Goal: Task Accomplishment & Management: Manage account settings

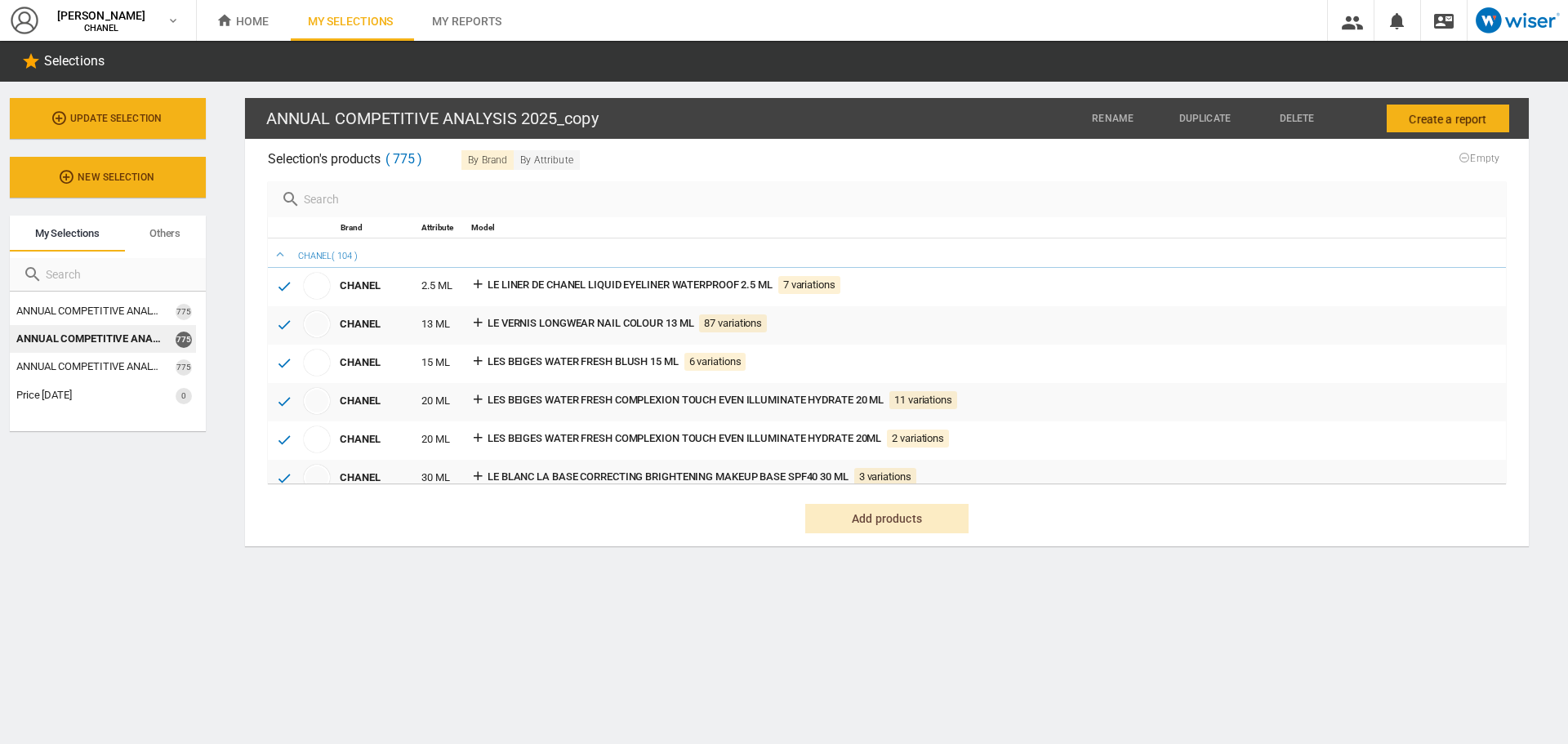
scroll to position [19439, 0]
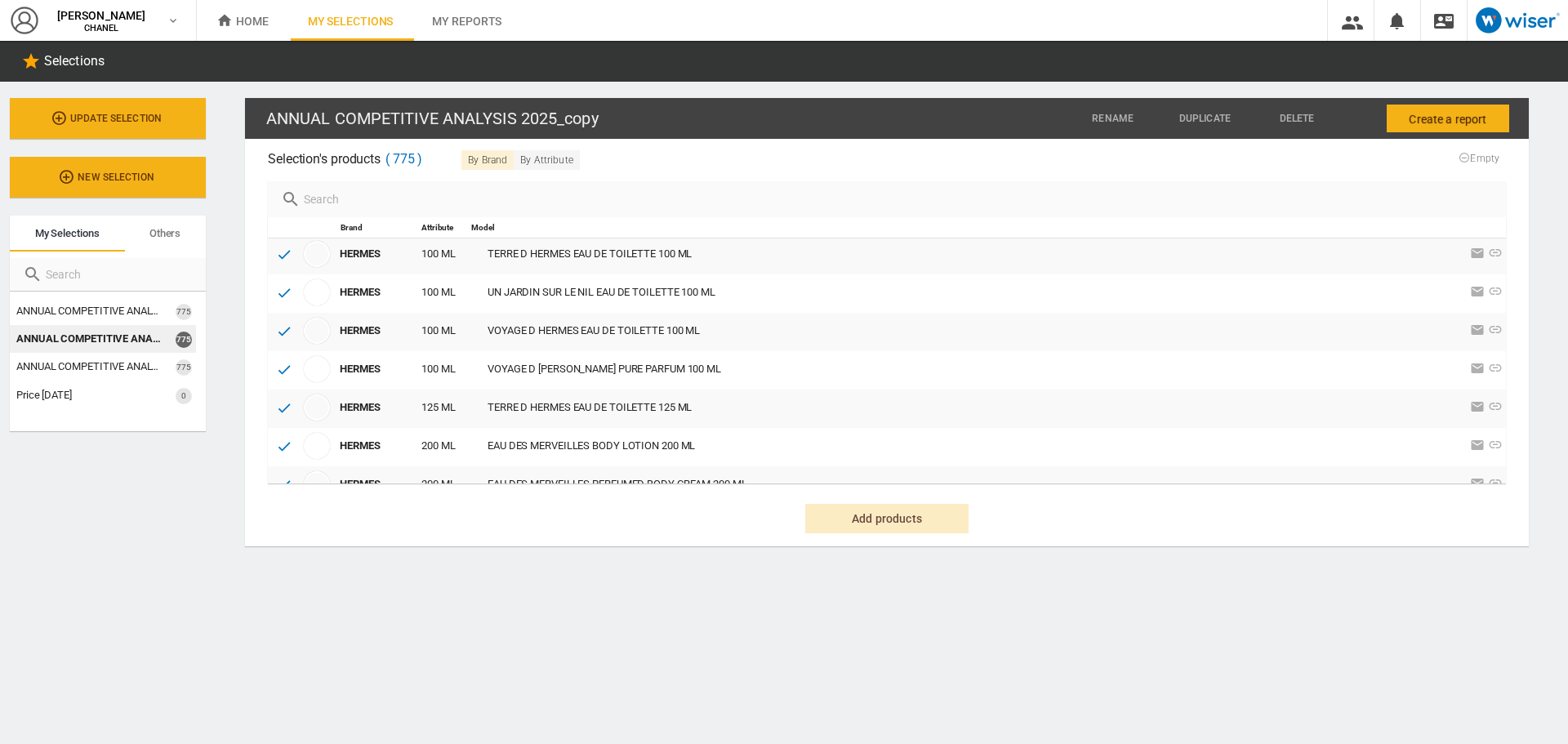
scroll to position [18133, 0]
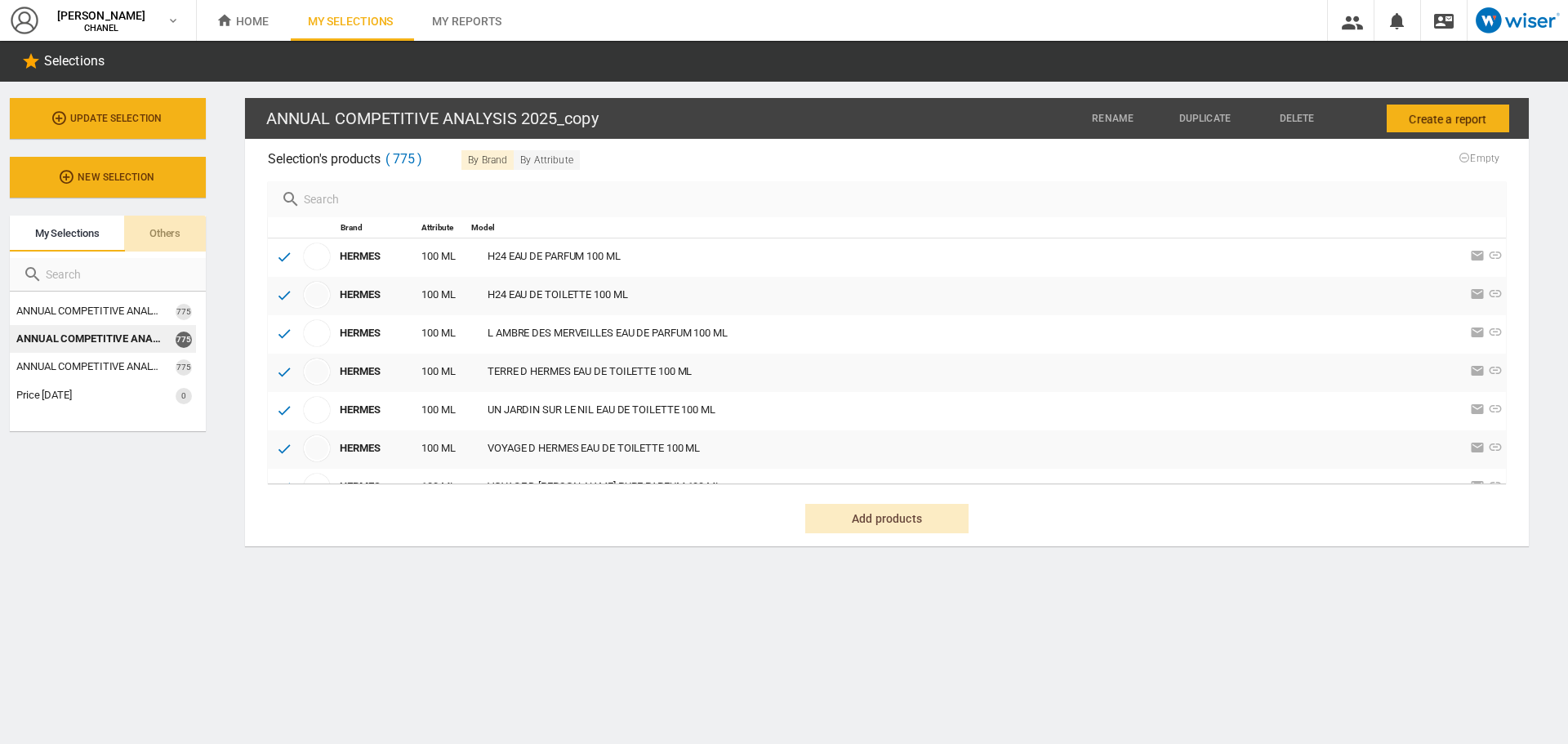
click at [176, 234] on span "Others" at bounding box center [164, 233] width 31 height 12
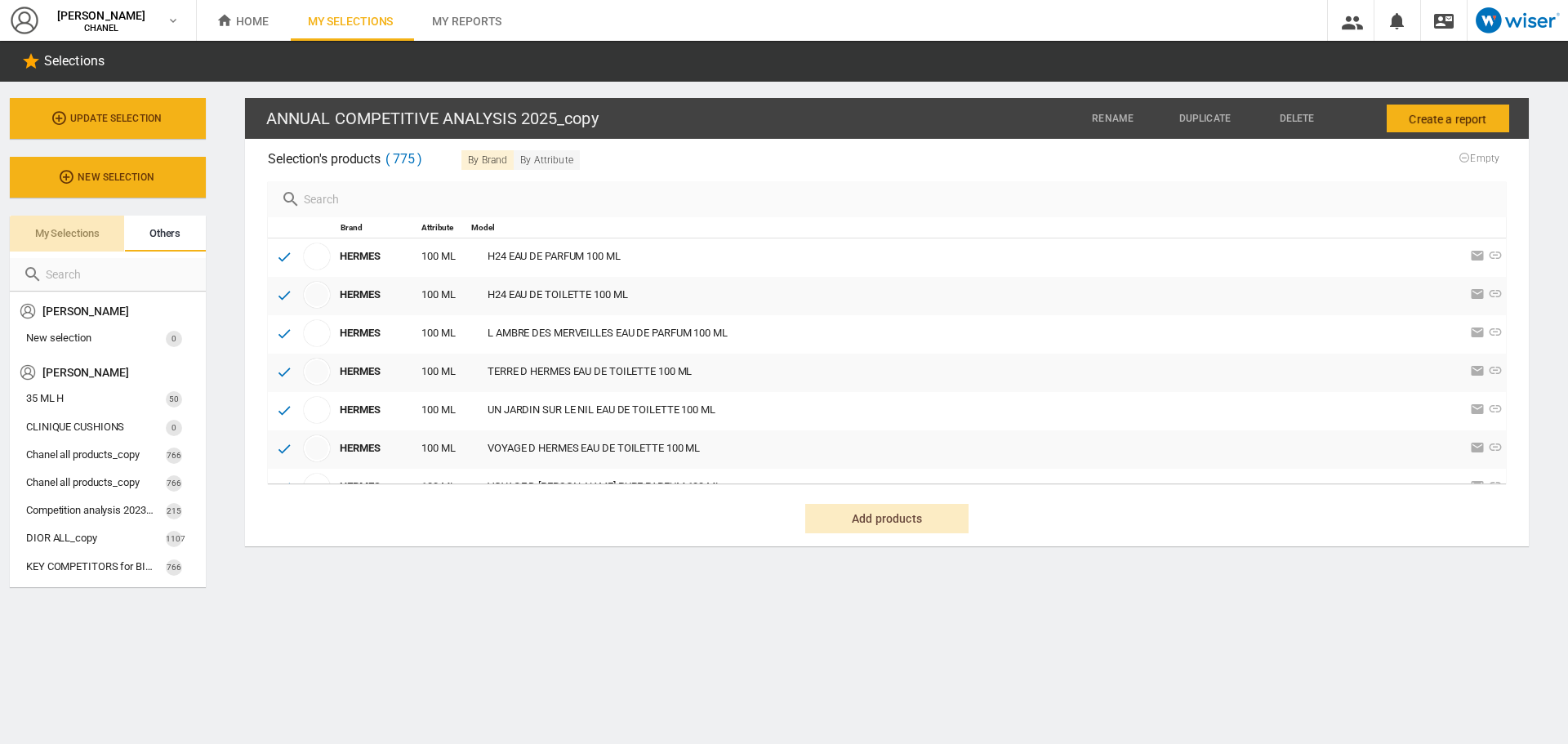
click at [91, 228] on span "My selections" at bounding box center [68, 233] width 65 height 12
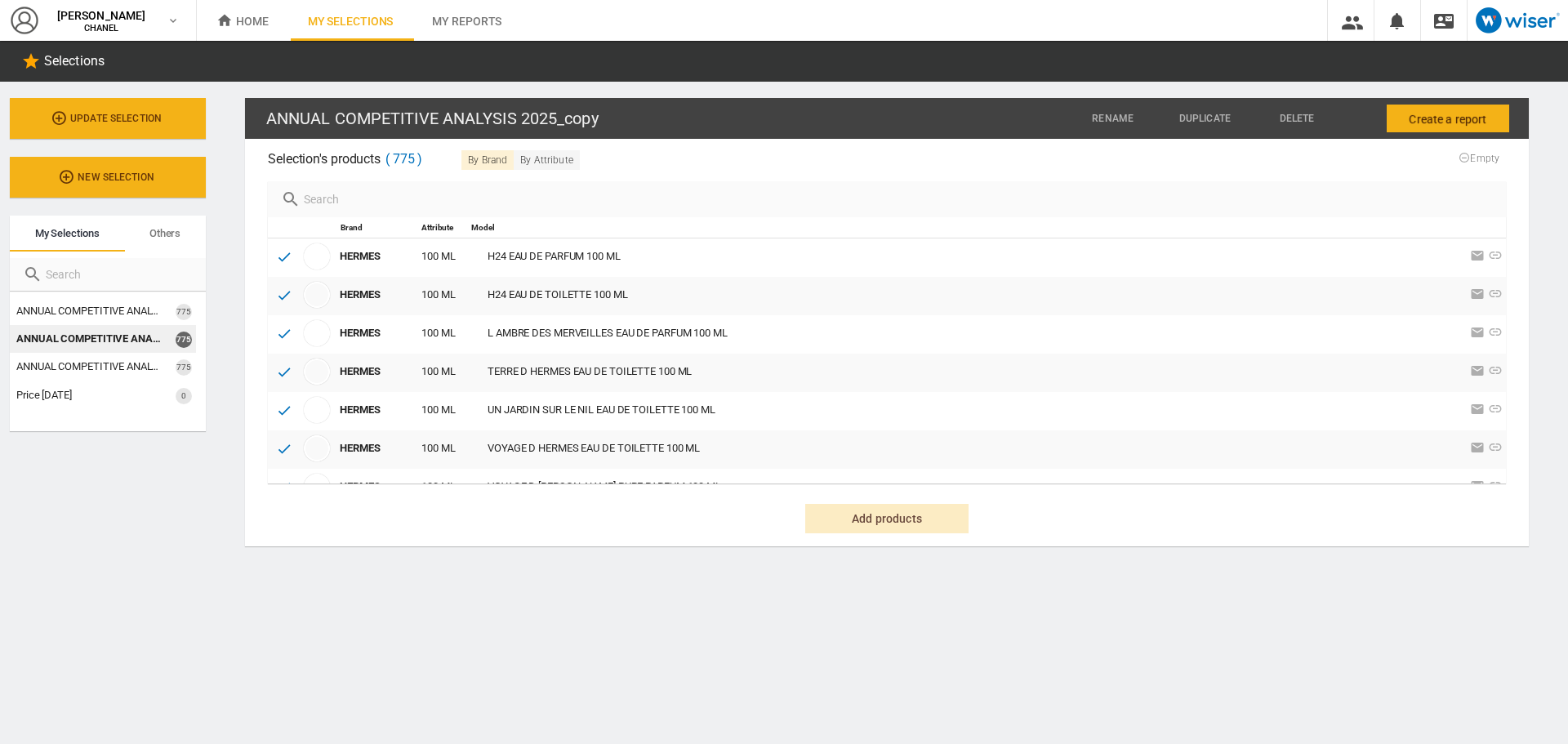
click at [190, 243] on md-tab-item "Others" at bounding box center [165, 233] width 82 height 36
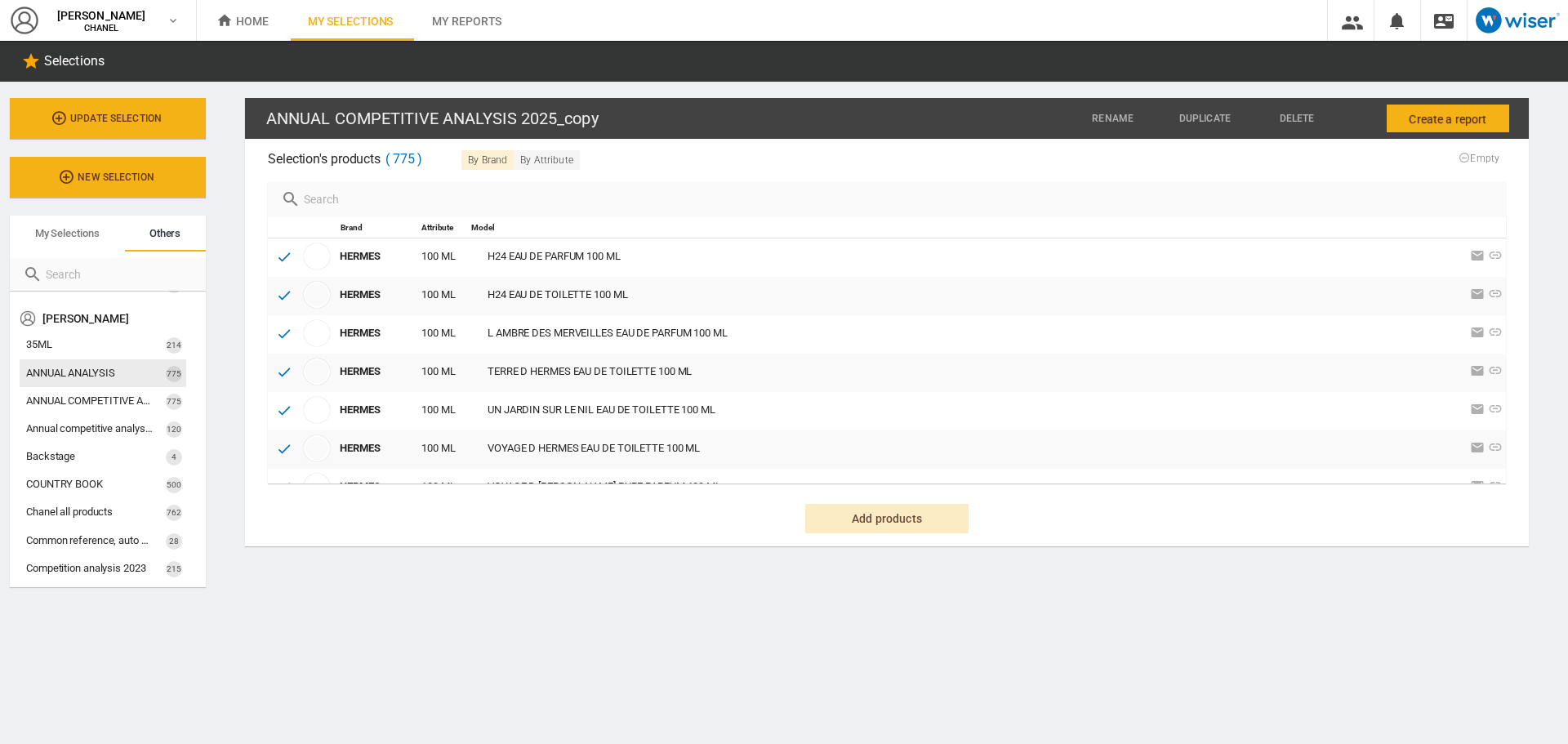
scroll to position [653, 0]
click at [85, 347] on span "ANNUAL ANALYSIS" at bounding box center [70, 347] width 89 height 12
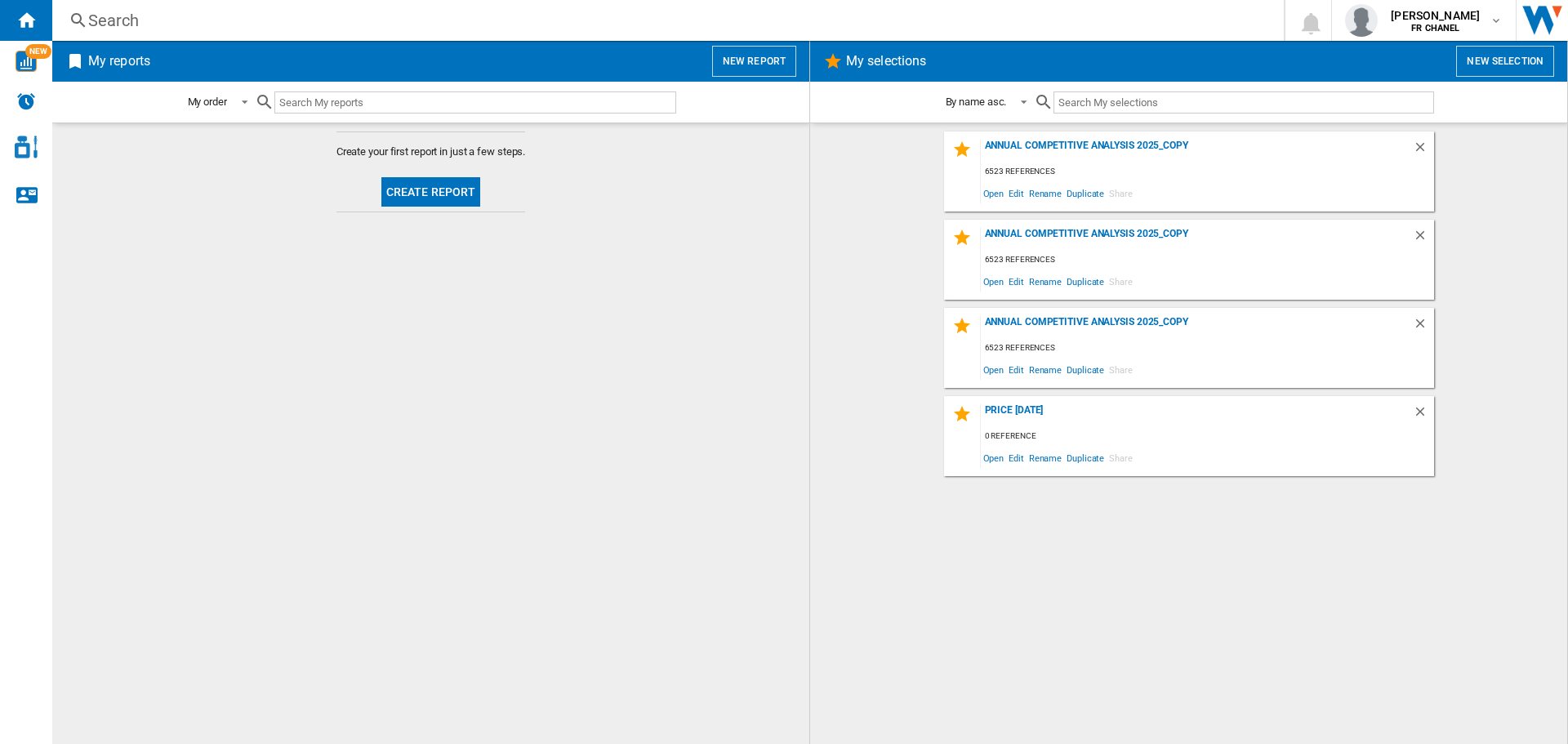
click at [305, 103] on input "text" at bounding box center [475, 103] width 402 height 22
click at [40, 63] on div "NEW" at bounding box center [26, 61] width 52 height 21
drag, startPoint x: 698, startPoint y: 203, endPoint x: 702, endPoint y: 295, distance: 92.1
click at [687, 196] on md-content "Create your first report in just a few steps. Create report" at bounding box center [430, 433] width 757 height 622
click at [455, 185] on button "Create report" at bounding box center [432, 192] width 100 height 30
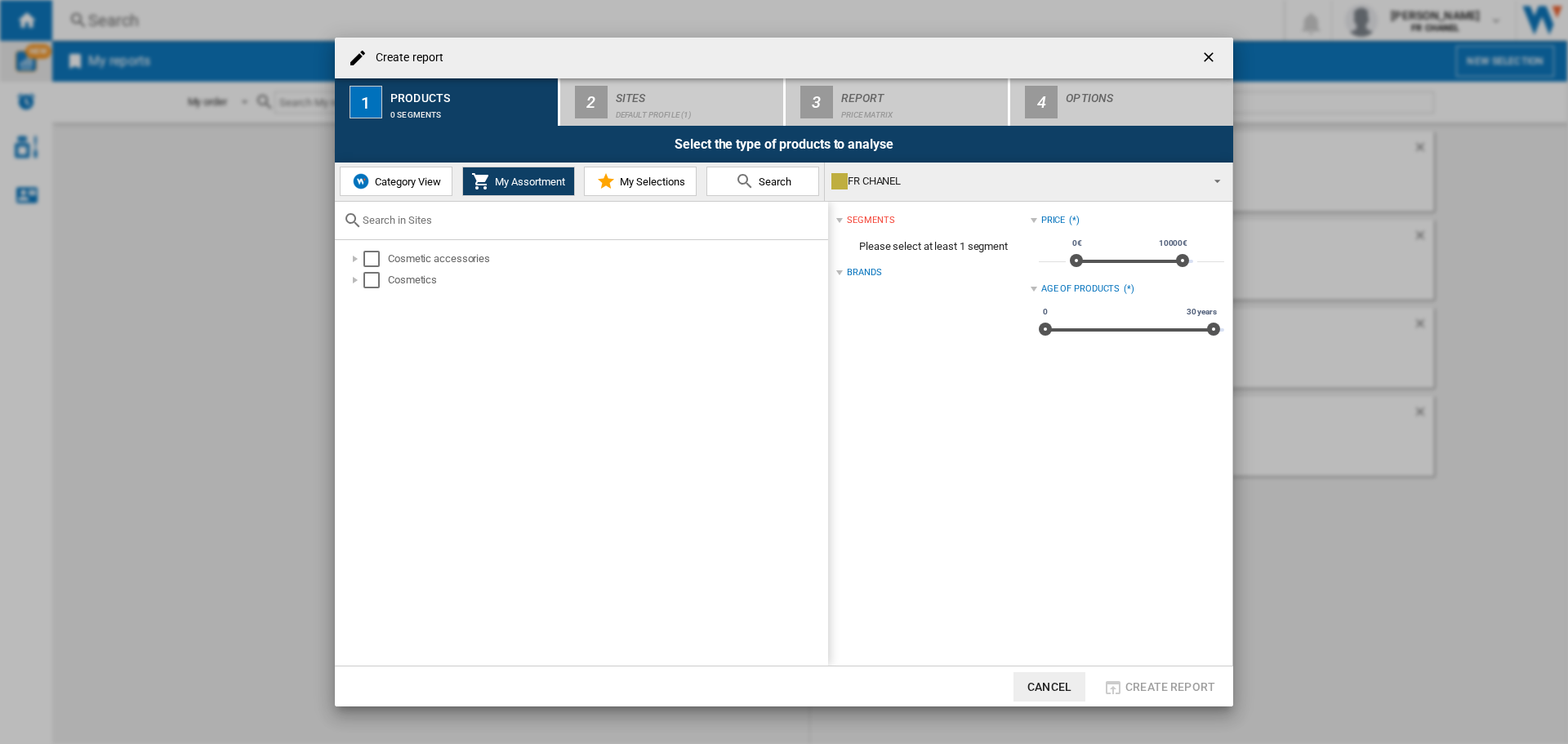
click at [621, 176] on span "My Selections" at bounding box center [651, 182] width 70 height 12
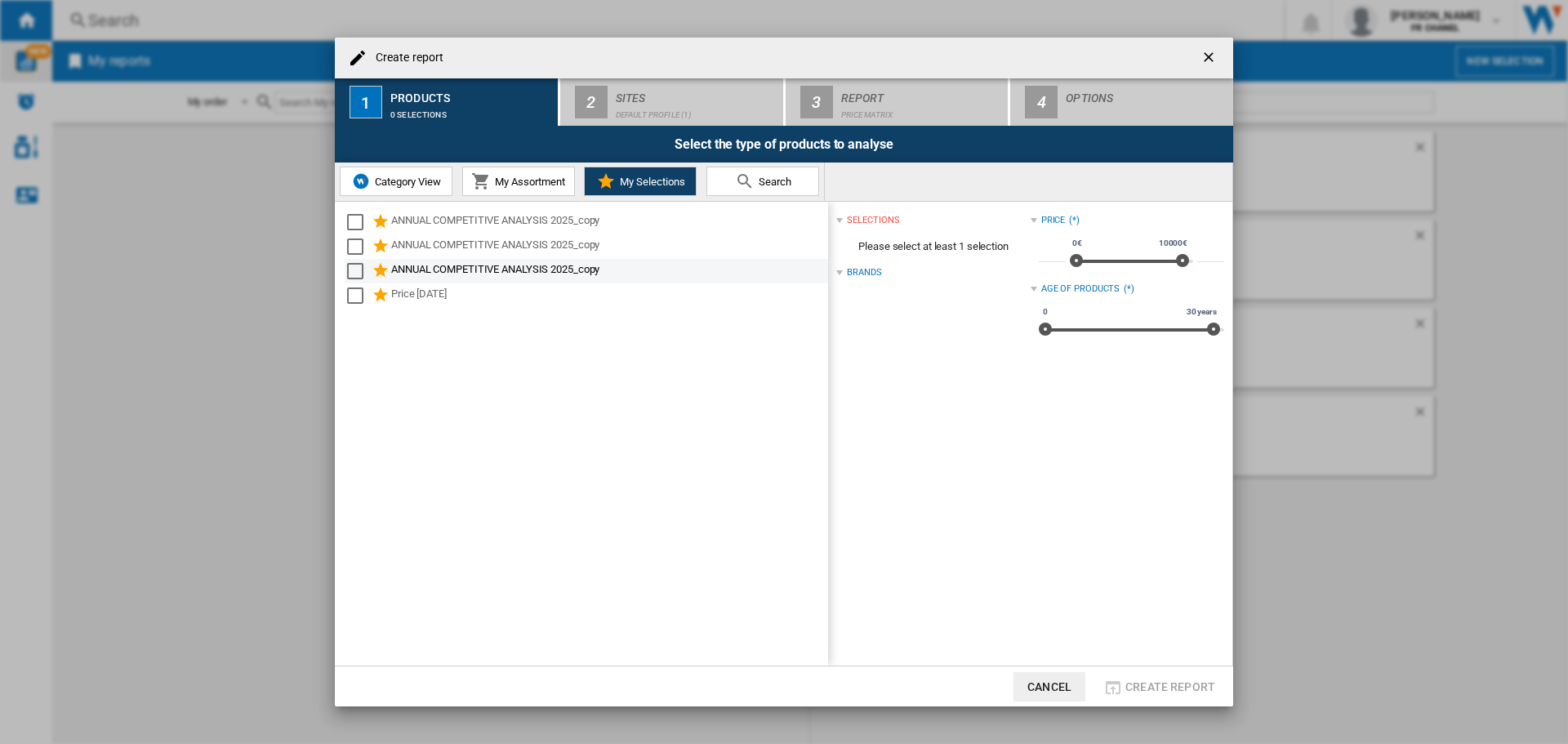
click at [534, 270] on div "ANNUAL COMPETITIVE ANALYSIS 2025_copy" at bounding box center [608, 271] width 435 height 19
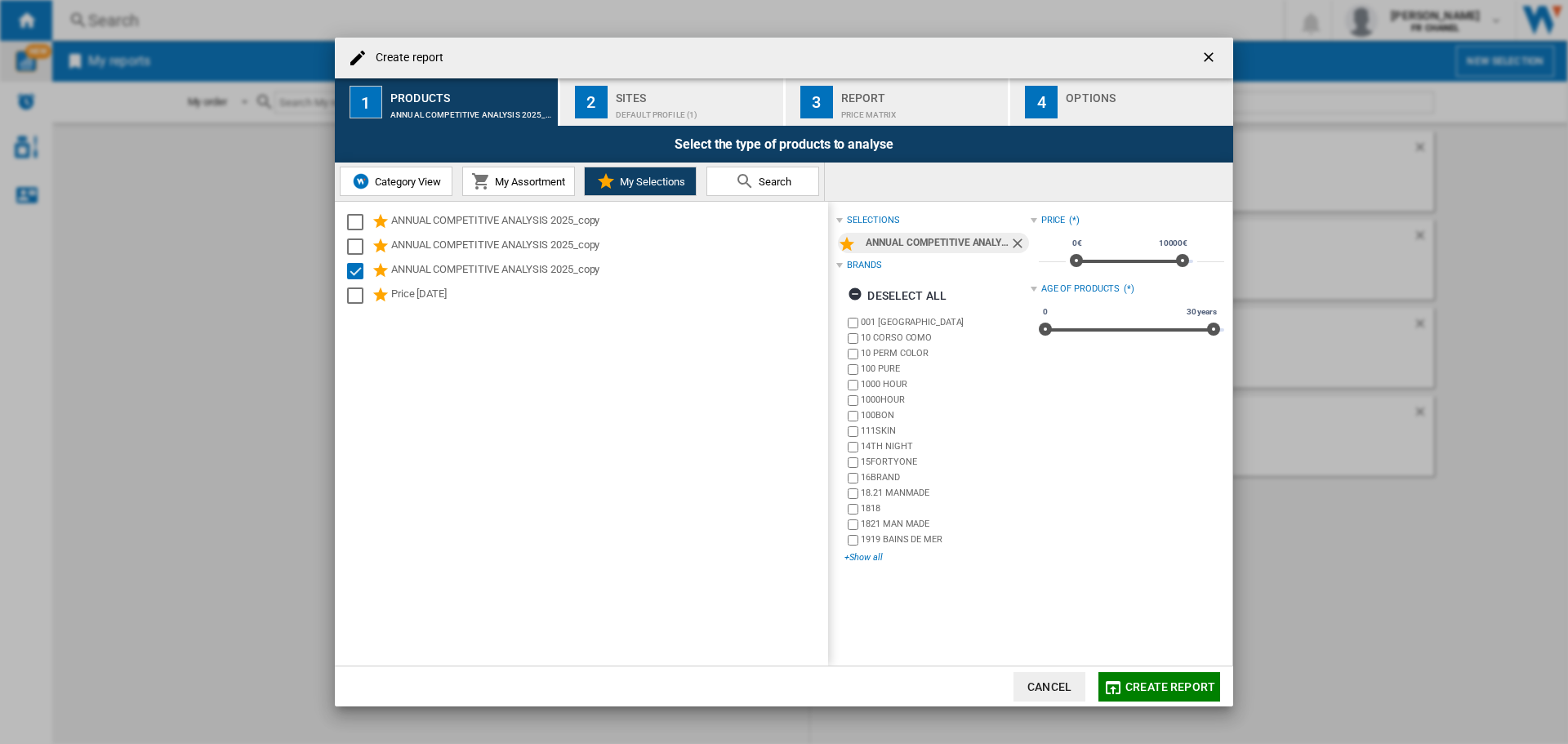
click at [875, 559] on div "+Show all" at bounding box center [937, 557] width 185 height 12
click at [1126, 675] on button "Create report" at bounding box center [1159, 687] width 121 height 30
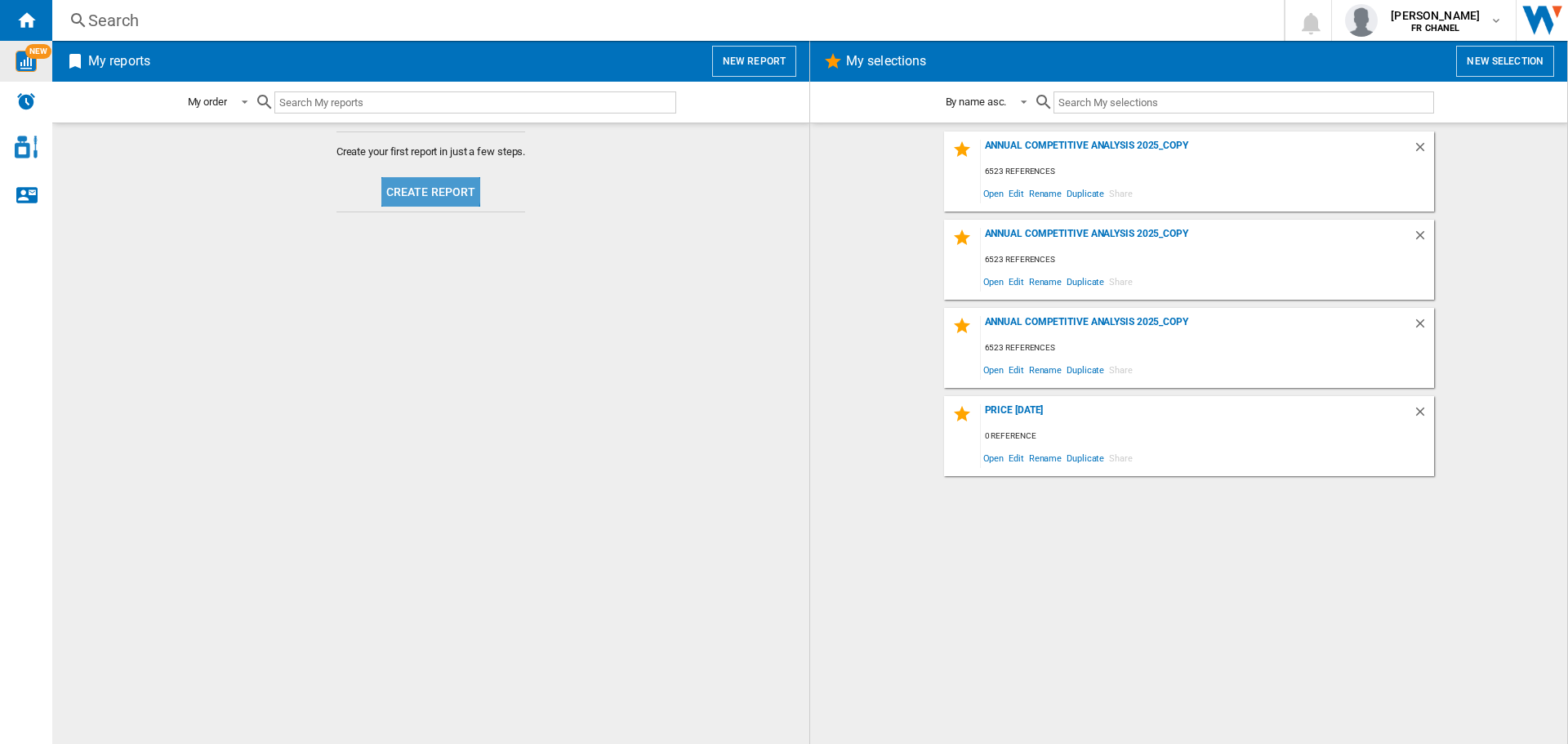
click at [412, 186] on button "Create report" at bounding box center [432, 192] width 100 height 30
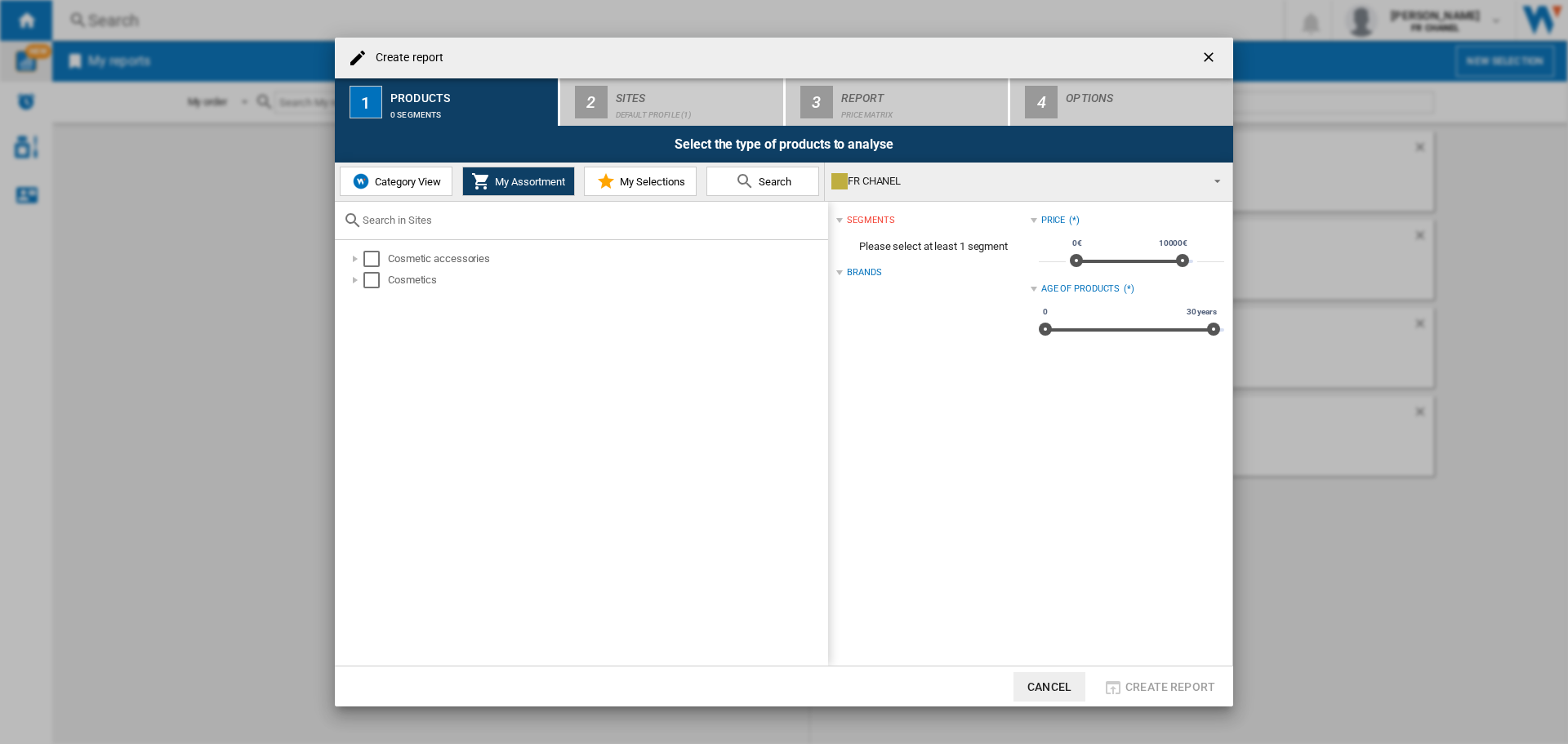
click at [630, 169] on button "My Selections" at bounding box center [640, 182] width 113 height 30
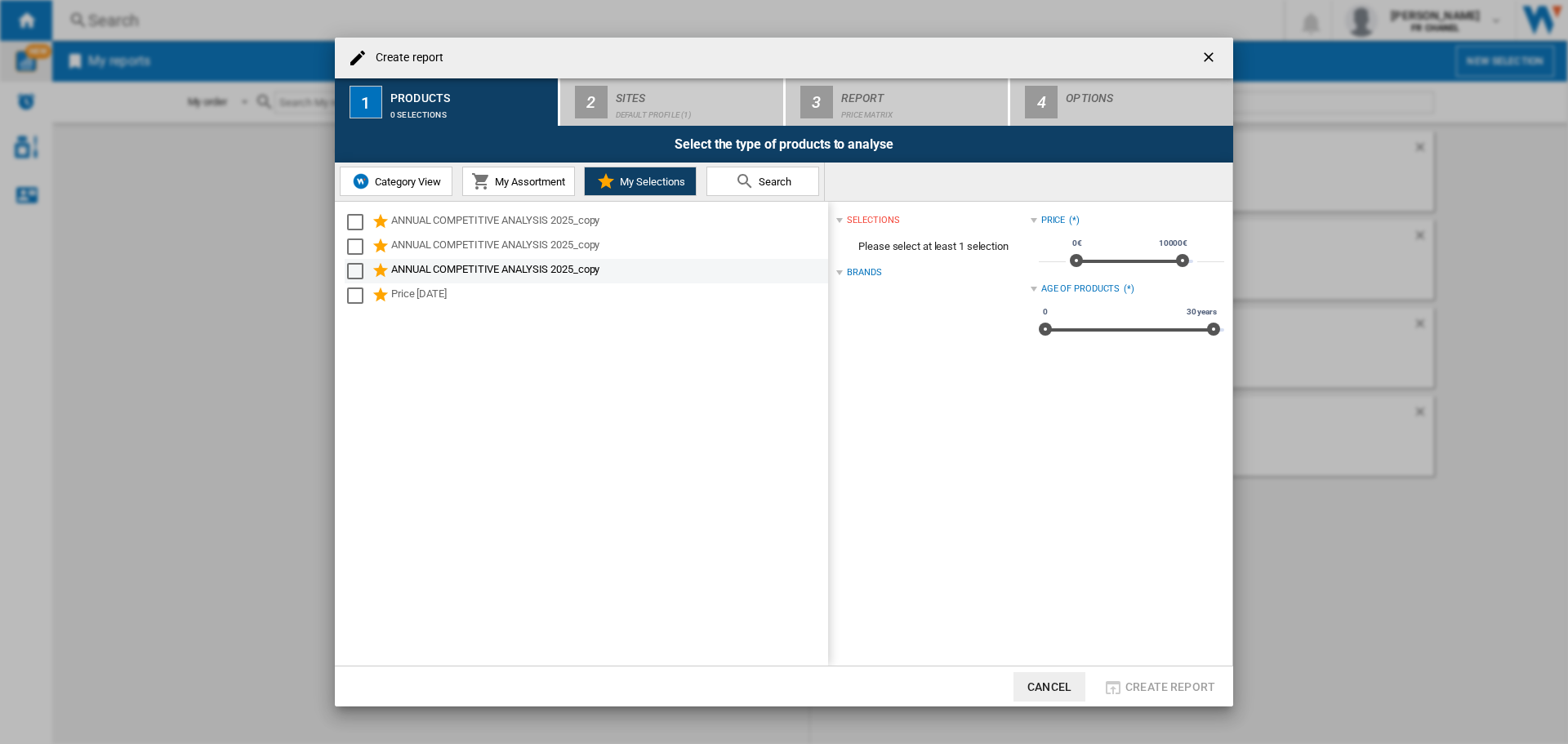
click at [485, 279] on div "ANNUAL COMPETITIVE ANALYSIS 2025_copy" at bounding box center [608, 271] width 435 height 19
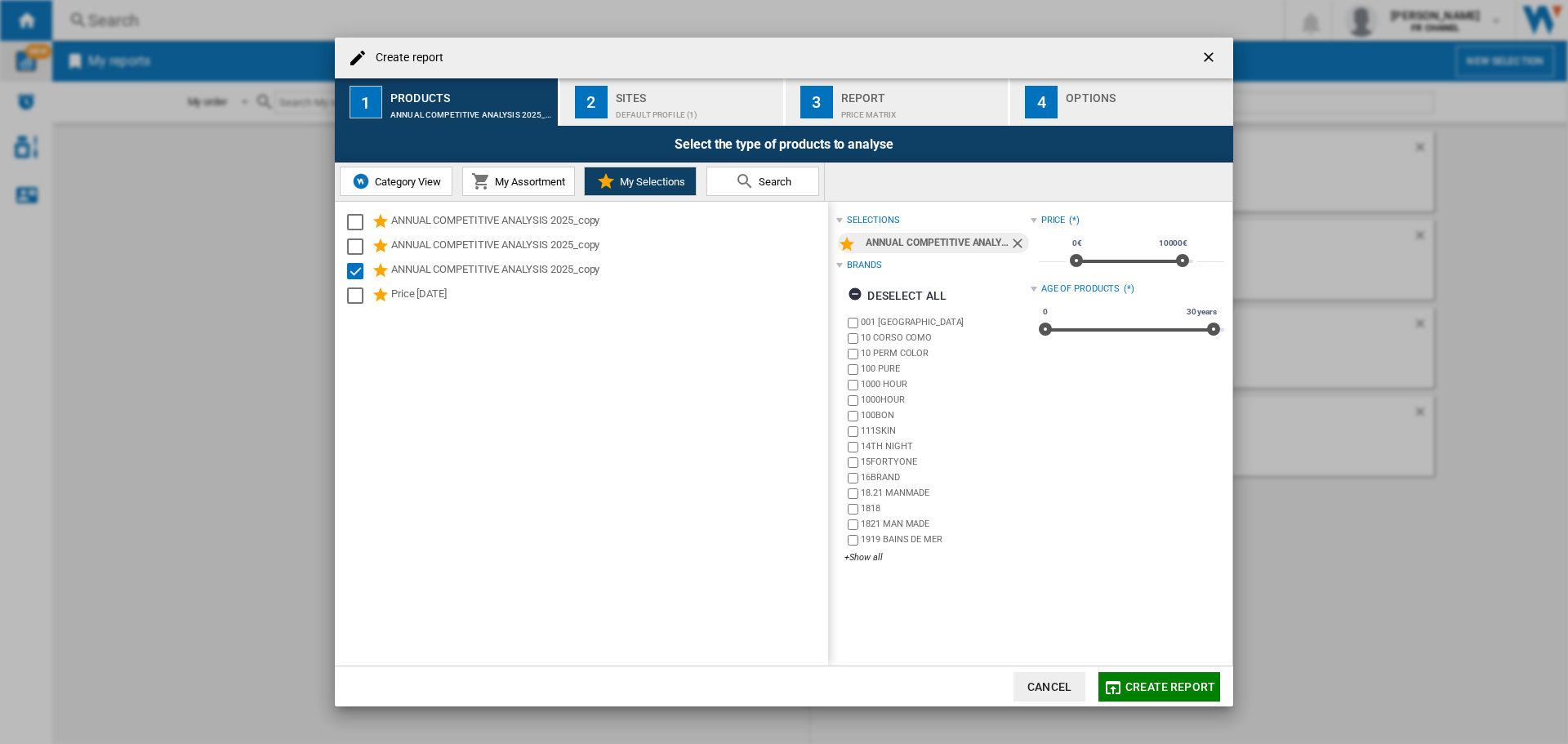
click at [562, 189] on button "My Assortment" at bounding box center [519, 182] width 113 height 30
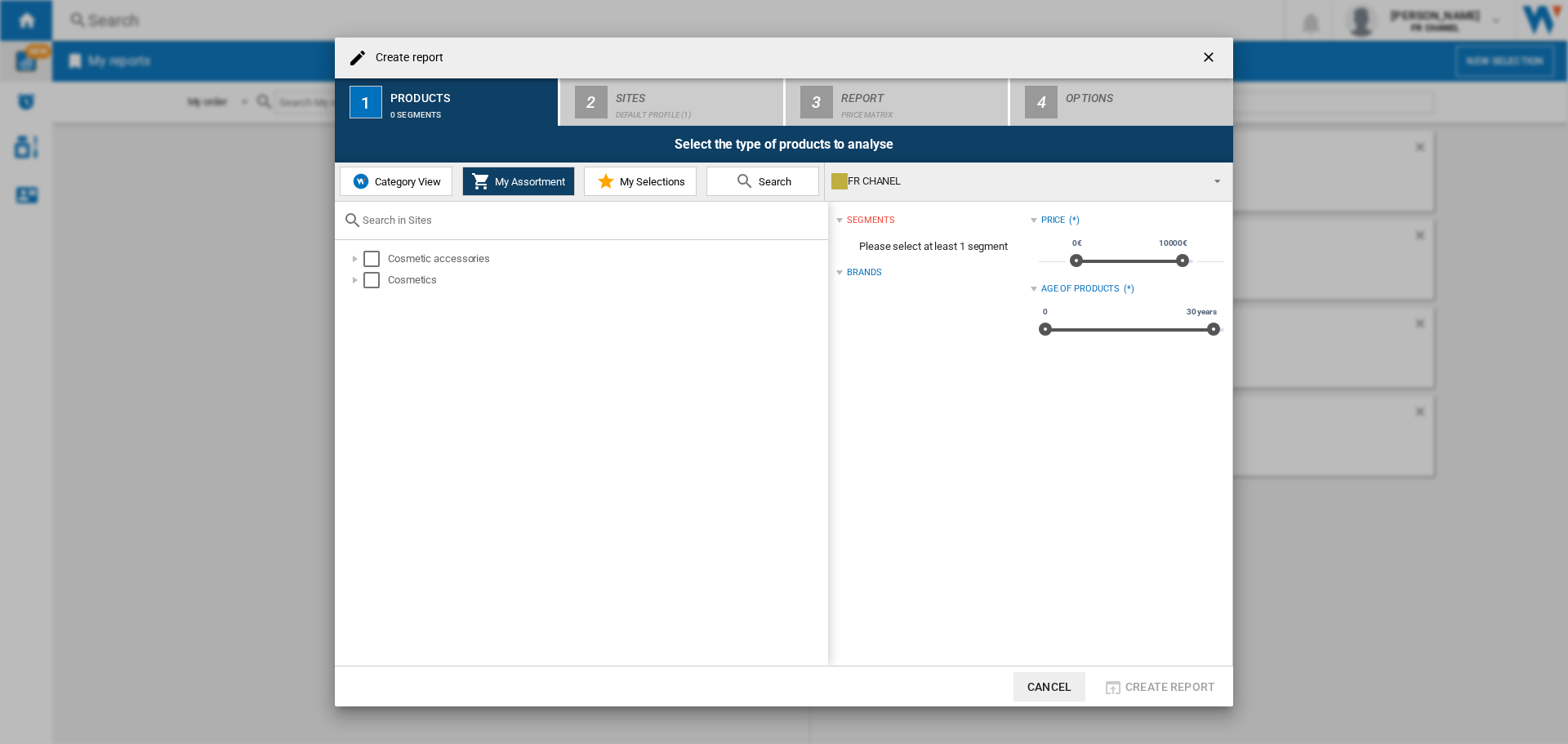
click at [406, 184] on span "Category View" at bounding box center [406, 182] width 70 height 12
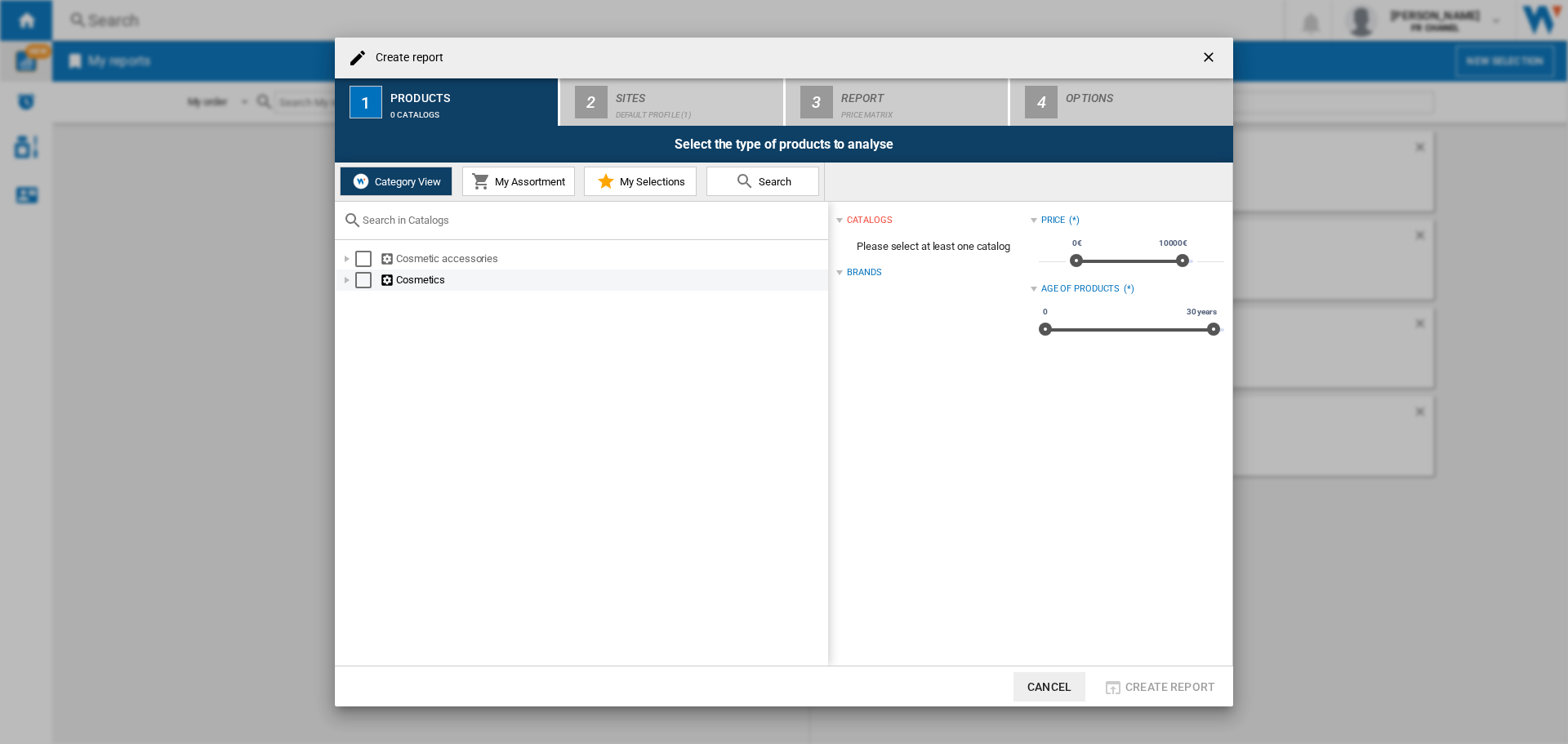
click at [351, 280] on div "Create report ..." at bounding box center [348, 281] width 17 height 17
click at [695, 184] on button "My Selections" at bounding box center [640, 182] width 113 height 30
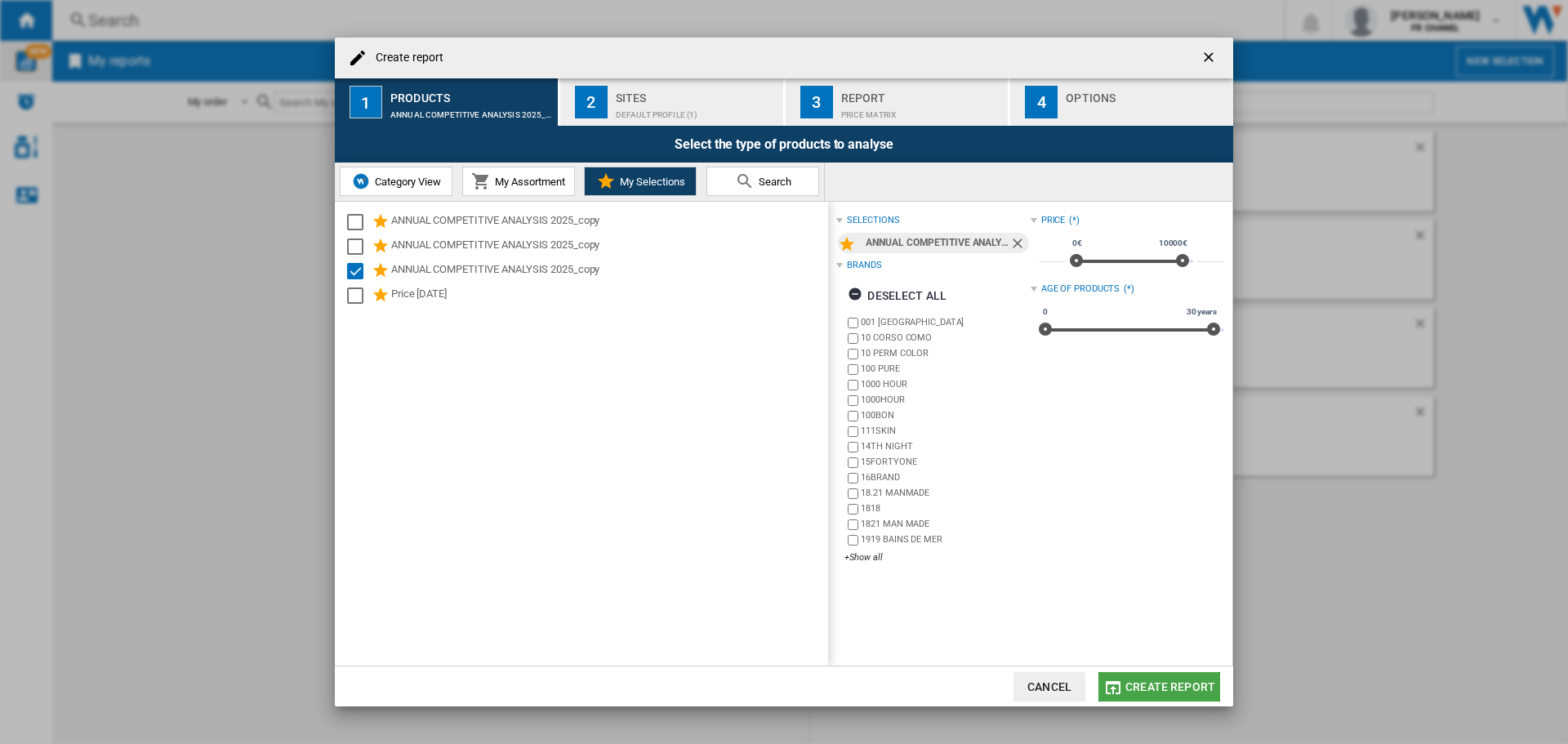
click at [1155, 694] on button "Create report" at bounding box center [1159, 687] width 121 height 30
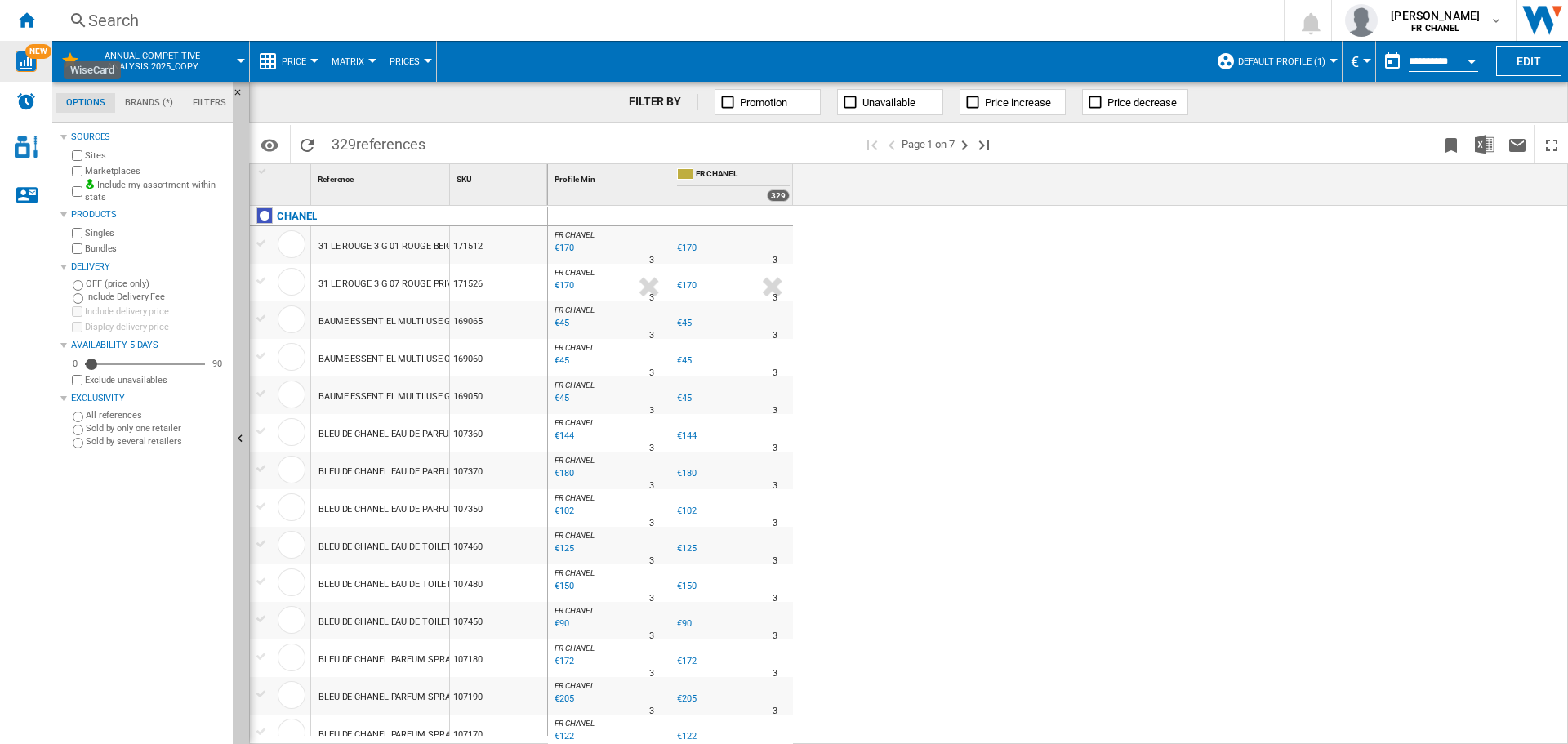
click at [18, 58] on img "WiseCard" at bounding box center [26, 61] width 21 height 21
click at [148, 57] on span "ANNUAL COMPETITIVE ANALYSIS 2025_copy" at bounding box center [152, 61] width 132 height 21
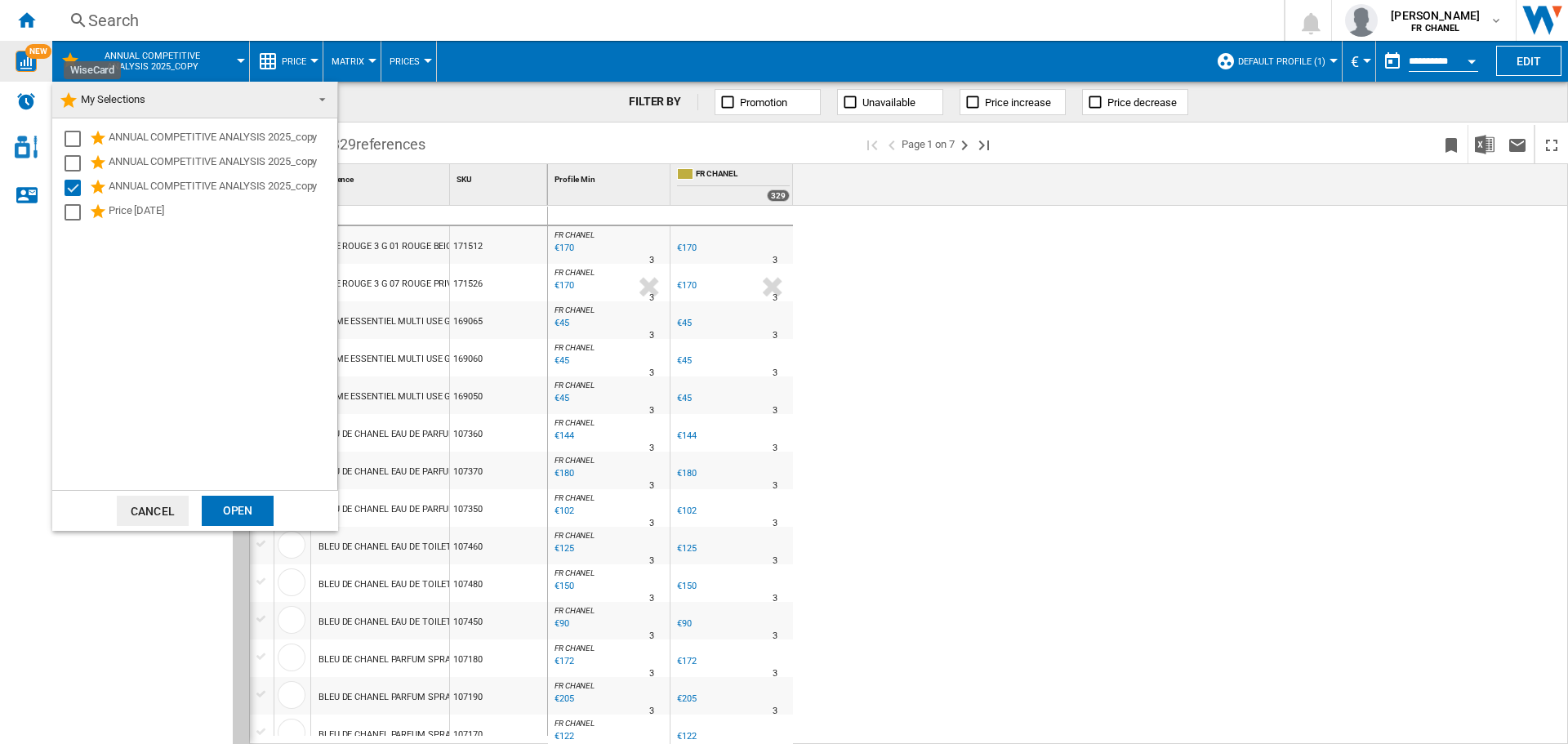
click at [127, 616] on md-backdrop at bounding box center [784, 372] width 1568 height 744
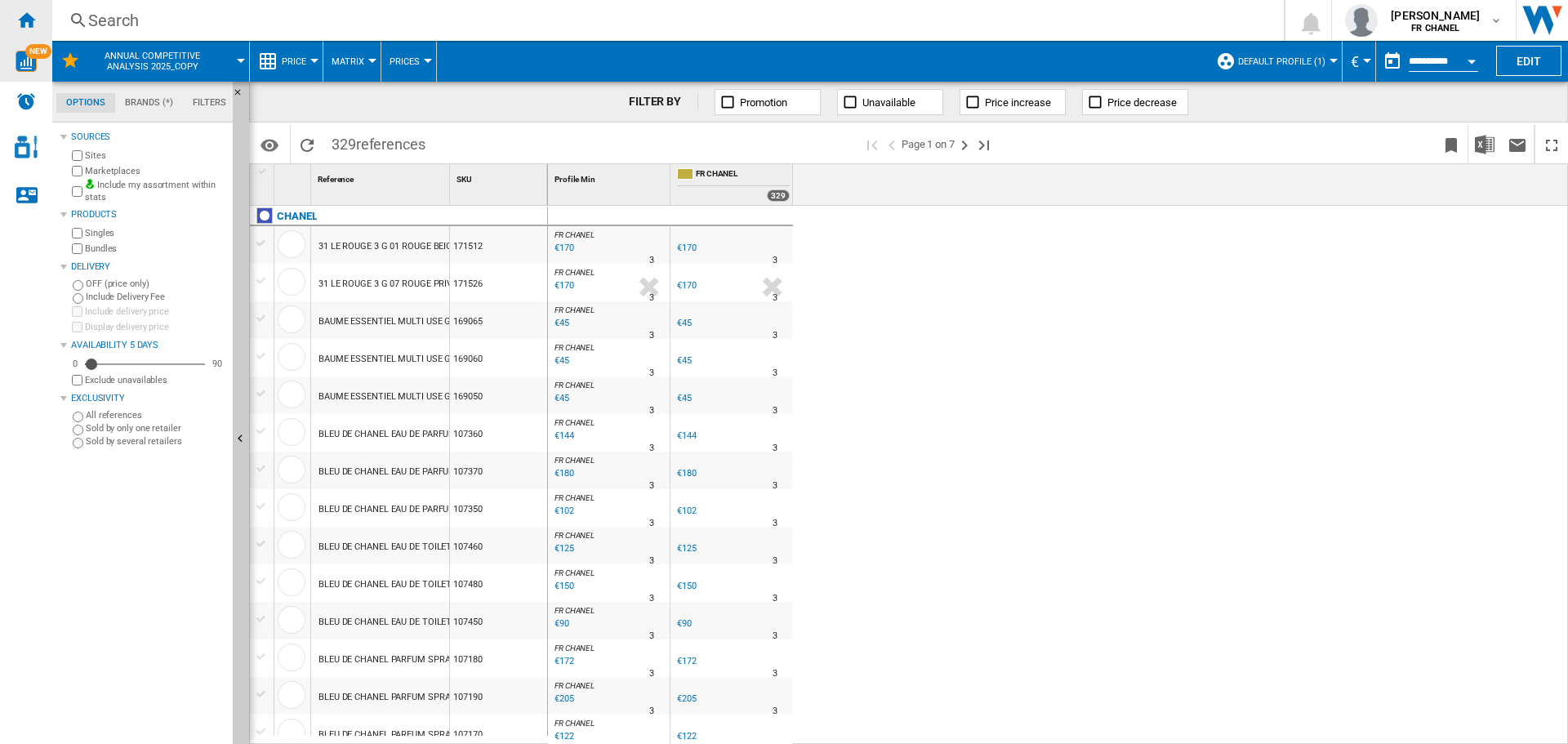
click at [15, 19] on div "Home" at bounding box center [26, 20] width 52 height 41
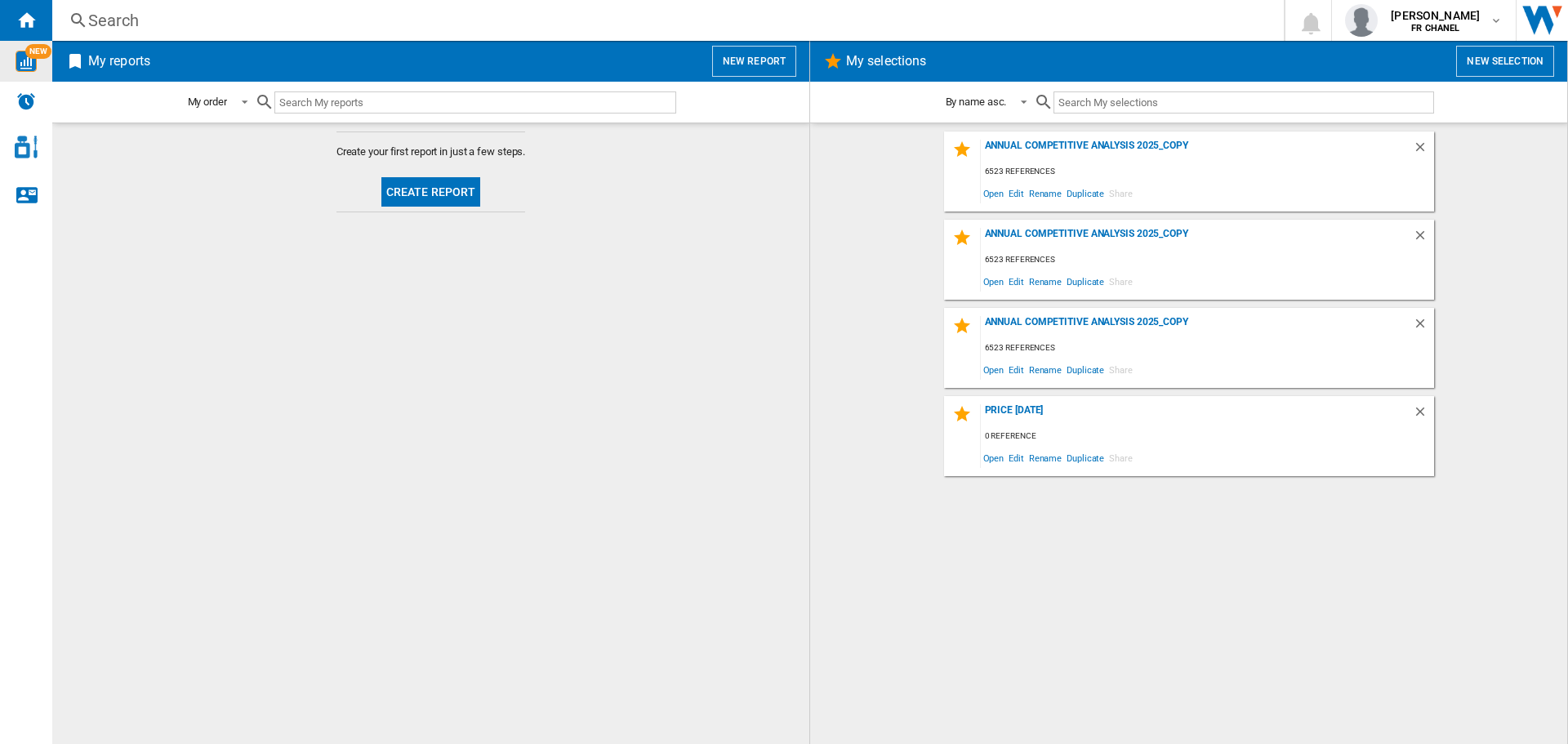
click at [35, 72] on div "NEW" at bounding box center [26, 61] width 52 height 41
click at [32, 72] on div "NEW" at bounding box center [26, 61] width 52 height 41
click at [1498, 79] on div "My selections New selection" at bounding box center [1188, 61] width 757 height 41
click at [1493, 66] on button "New selection" at bounding box center [1506, 60] width 98 height 31
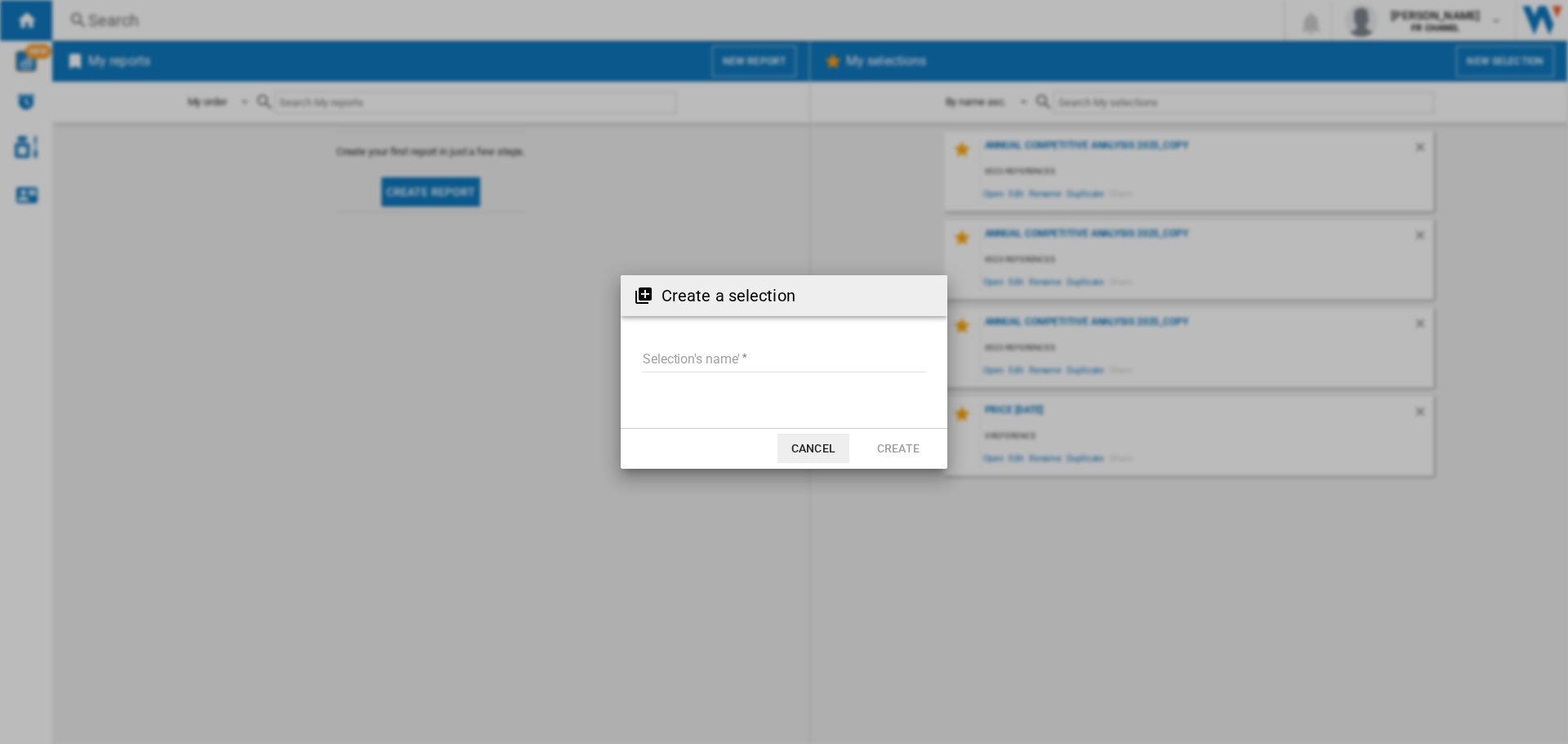
drag, startPoint x: 830, startPoint y: 337, endPoint x: 814, endPoint y: 343, distance: 17.1
click at [819, 341] on form "Selection's name'" at bounding box center [784, 362] width 327 height 62
click at [807, 347] on md-input-container "Selection's name'" at bounding box center [784, 370] width 287 height 47
click at [841, 455] on button "Cancel" at bounding box center [814, 448] width 72 height 30
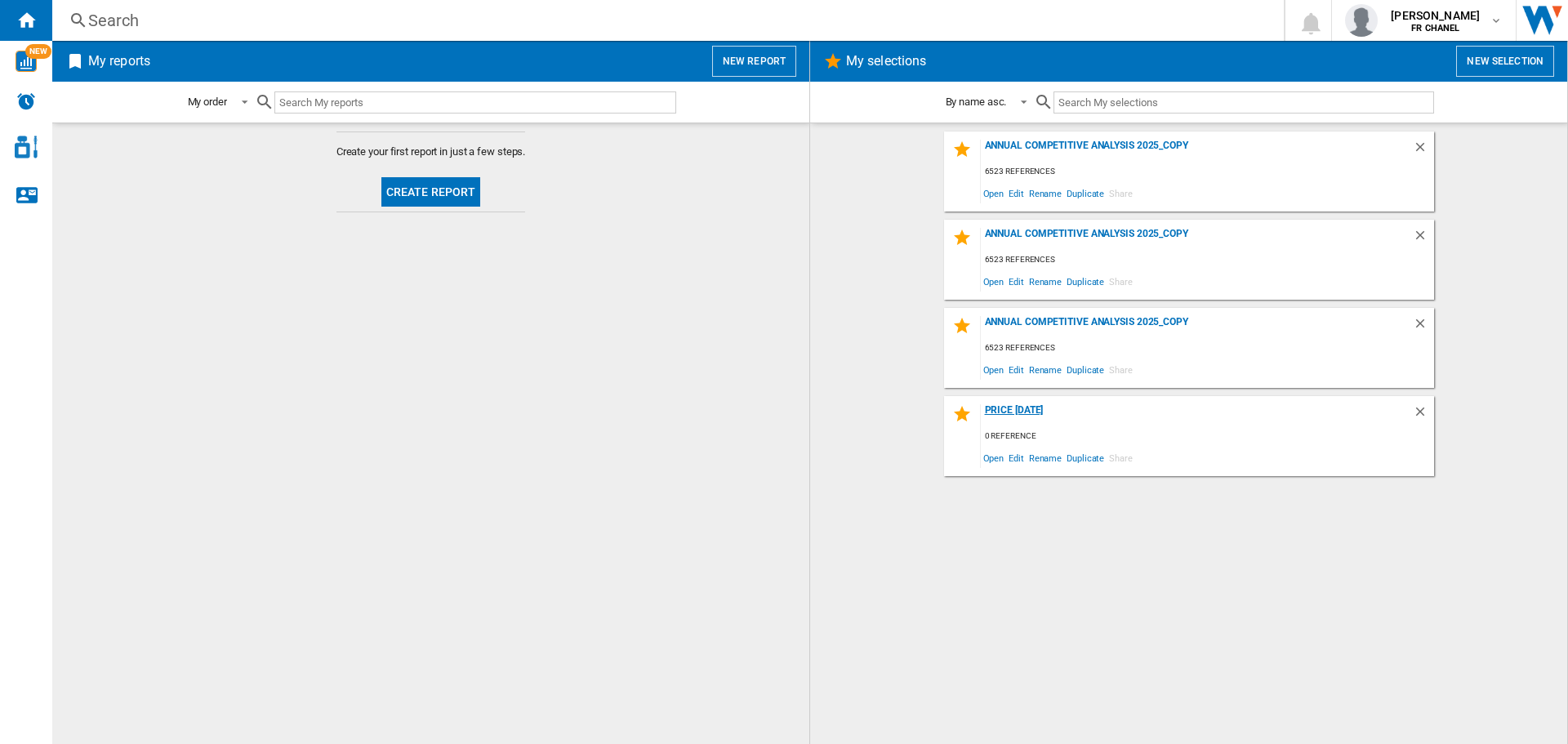
click at [1020, 417] on div "Price [DATE]" at bounding box center [1197, 415] width 432 height 22
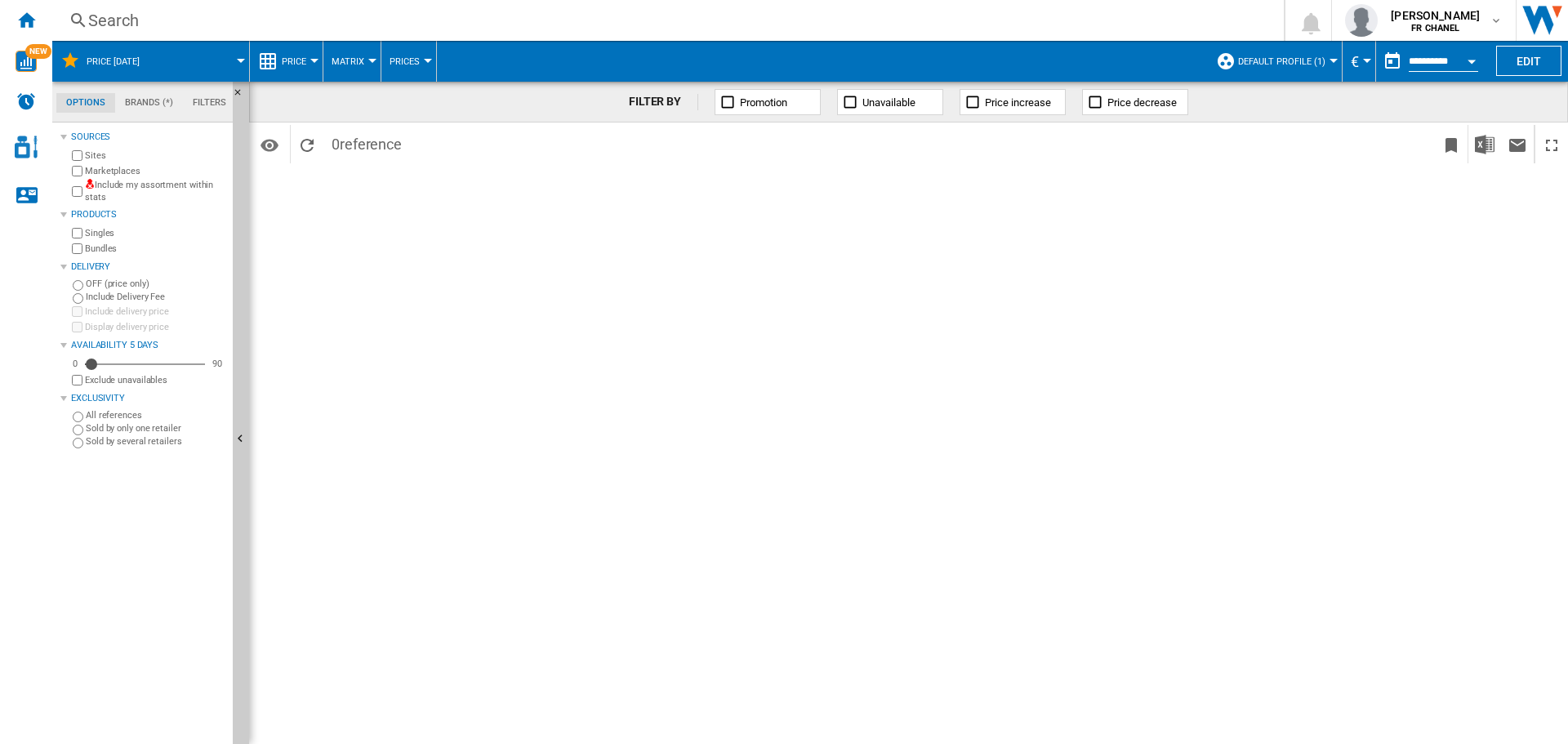
click at [281, 62] on div "Price" at bounding box center [286, 61] width 57 height 41
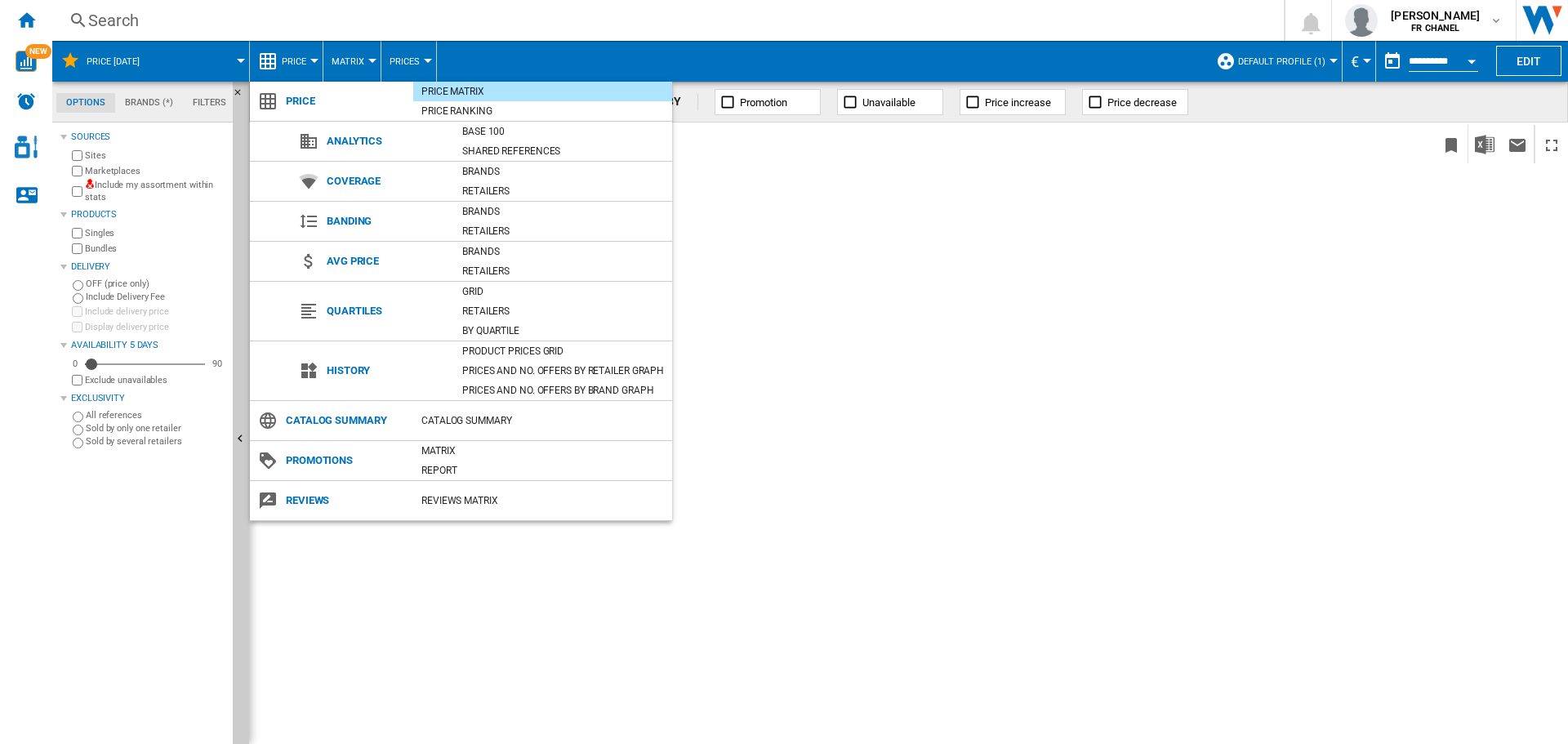
click at [380, 148] on span "Analytics" at bounding box center [386, 141] width 135 height 23
click at [363, 137] on span "Analytics" at bounding box center [386, 141] width 135 height 23
click at [687, 251] on md-backdrop at bounding box center [784, 372] width 1568 height 744
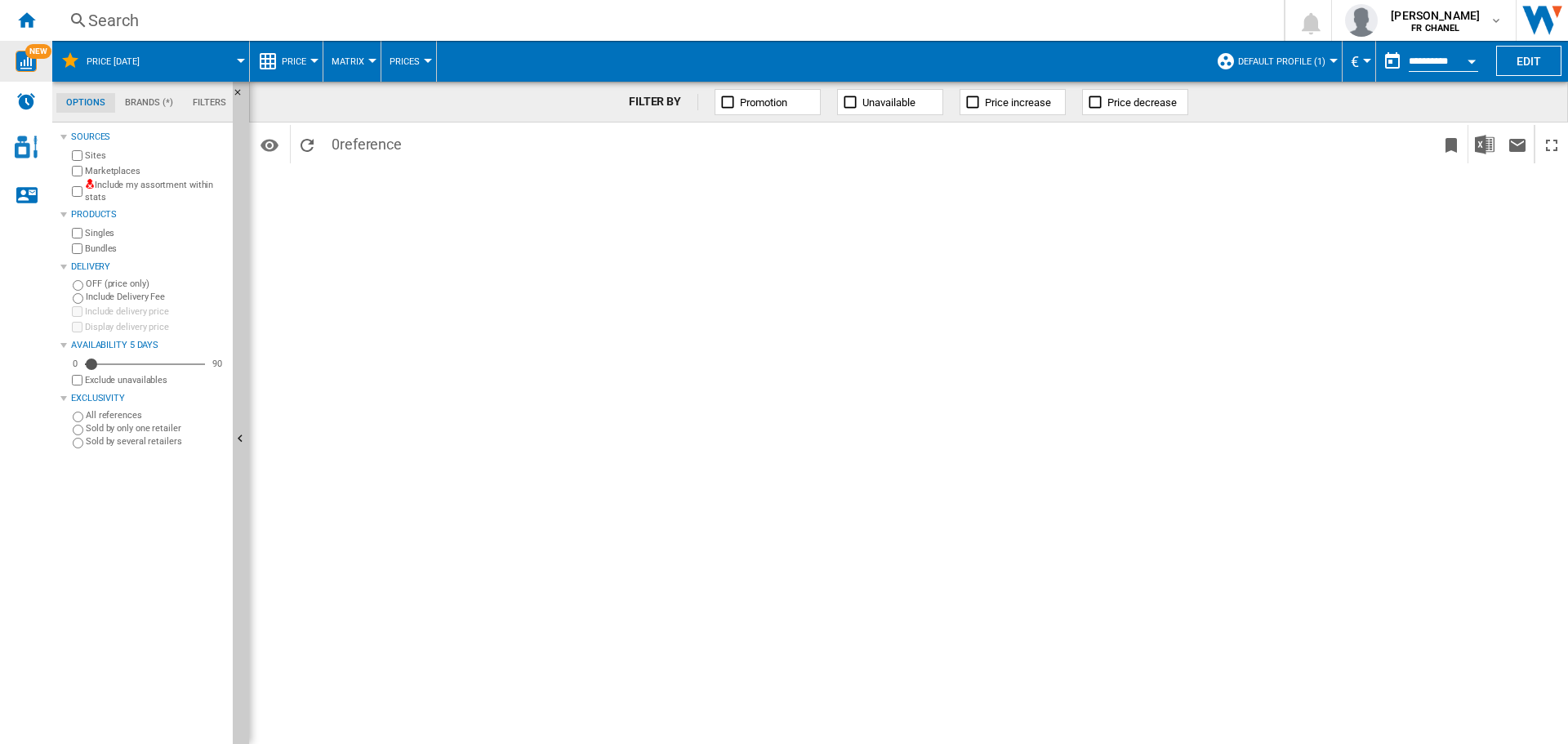
click at [13, 60] on div "NEW" at bounding box center [26, 61] width 52 height 21
click at [38, 16] on div "Home" at bounding box center [26, 20] width 52 height 41
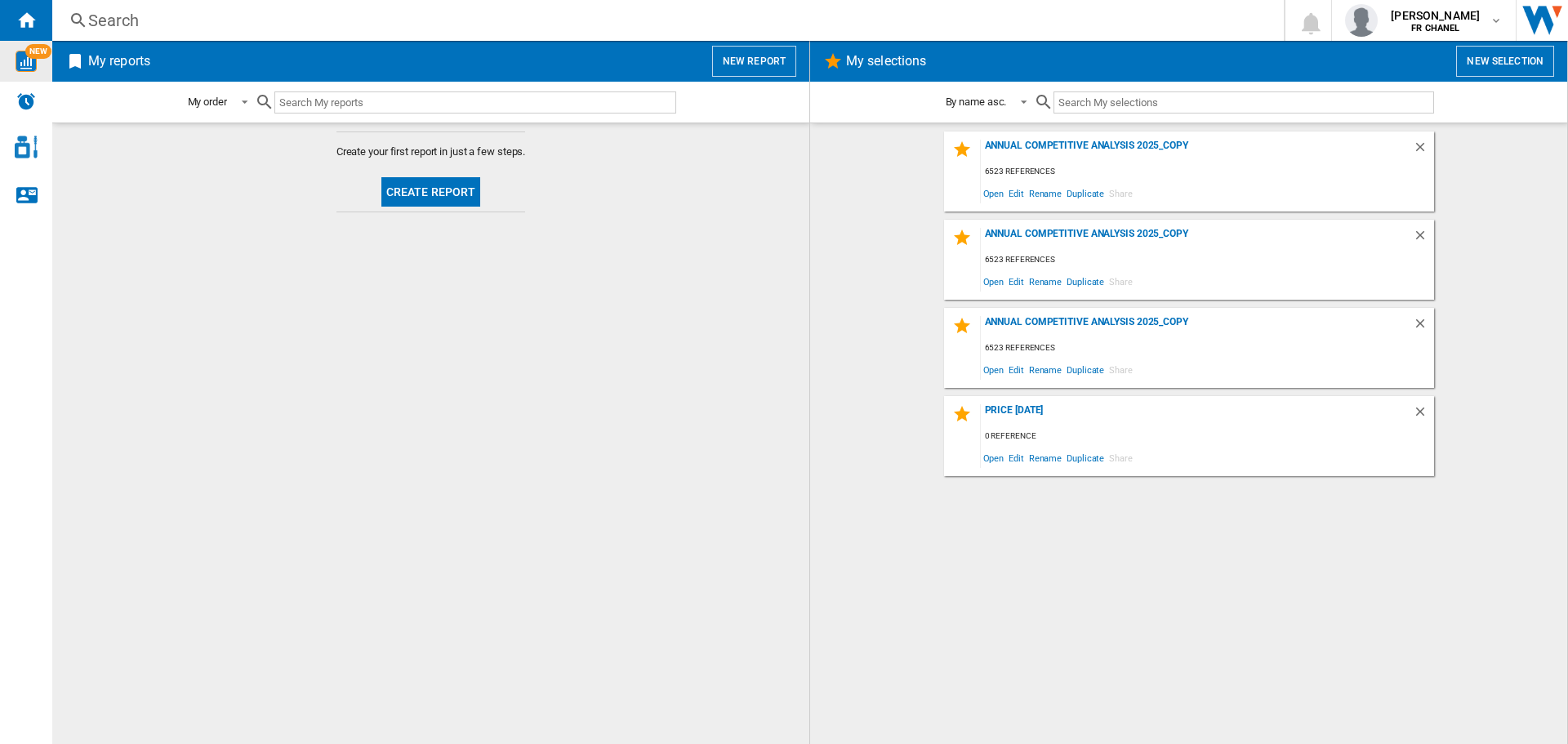
click at [25, 63] on img "WiseCard" at bounding box center [26, 61] width 21 height 21
click at [416, 196] on button "Create report" at bounding box center [432, 192] width 100 height 30
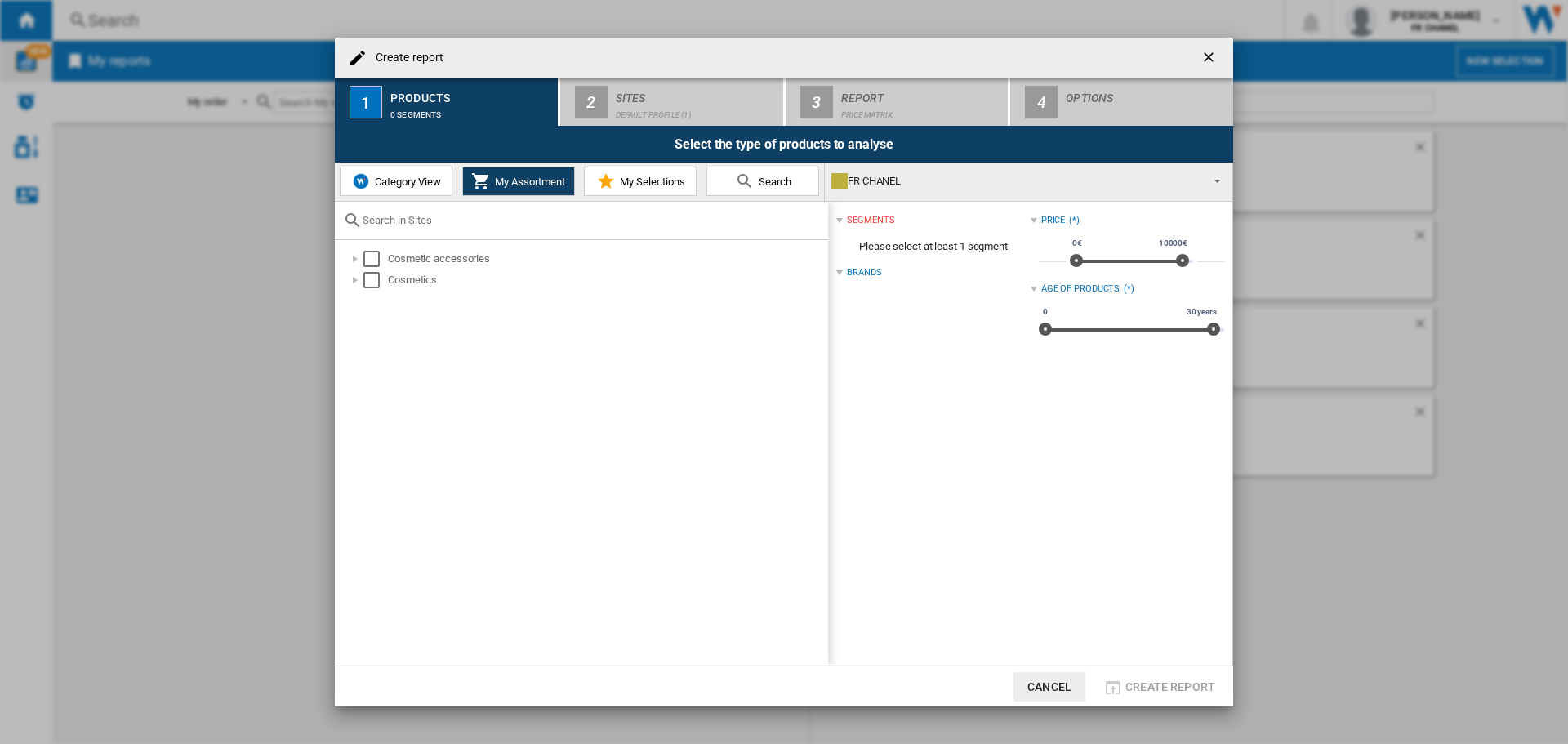
click at [268, 185] on div "Create report 1 Products 0 segments 2 Sites Default profile (1) 3 Report Price …" at bounding box center [784, 372] width 1568 height 744
click at [1208, 55] on ng-md-icon "getI18NText('BUTTONS.CLOSE_DIALOG')" at bounding box center [1210, 58] width 19 height 19
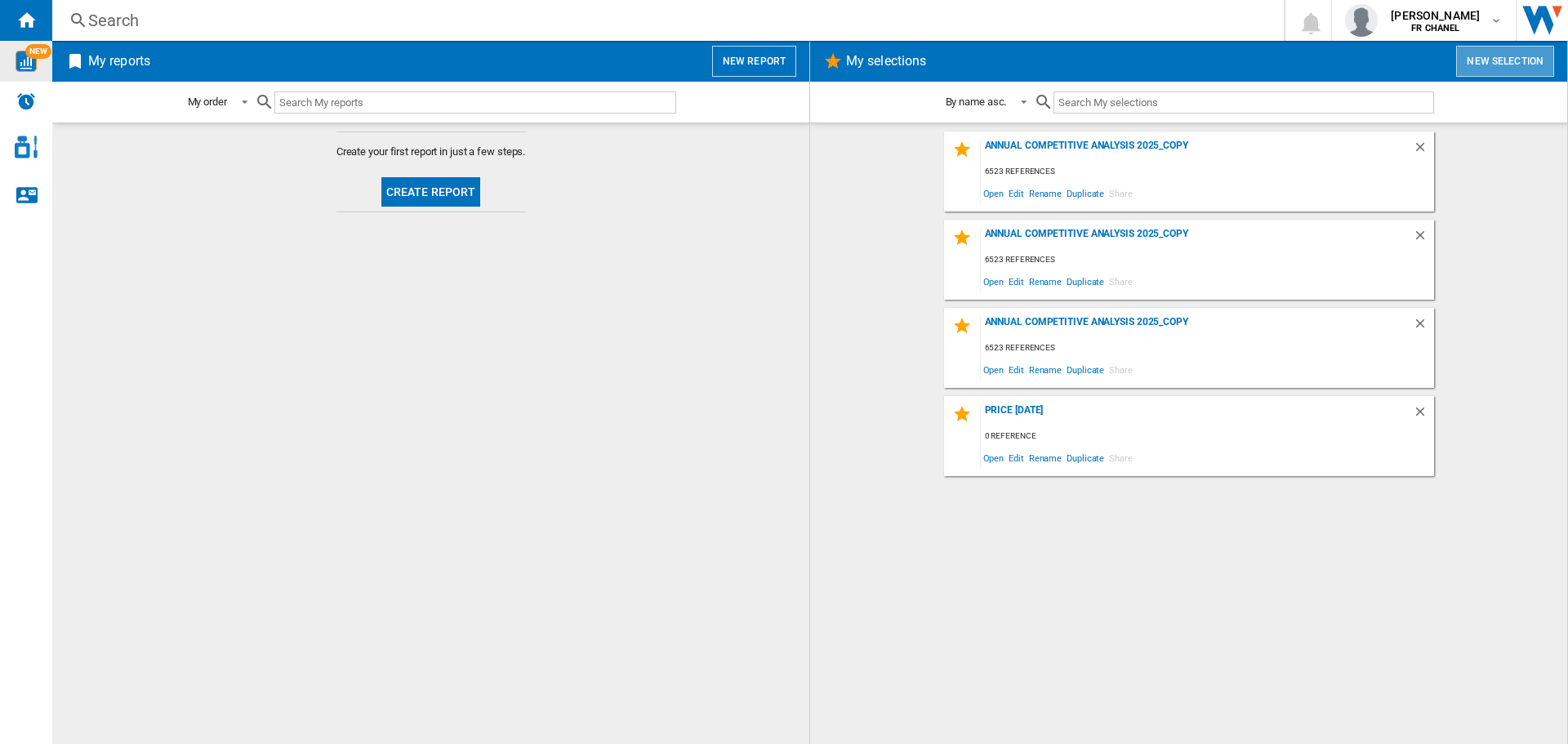
click at [1527, 58] on button "New selection" at bounding box center [1506, 60] width 98 height 31
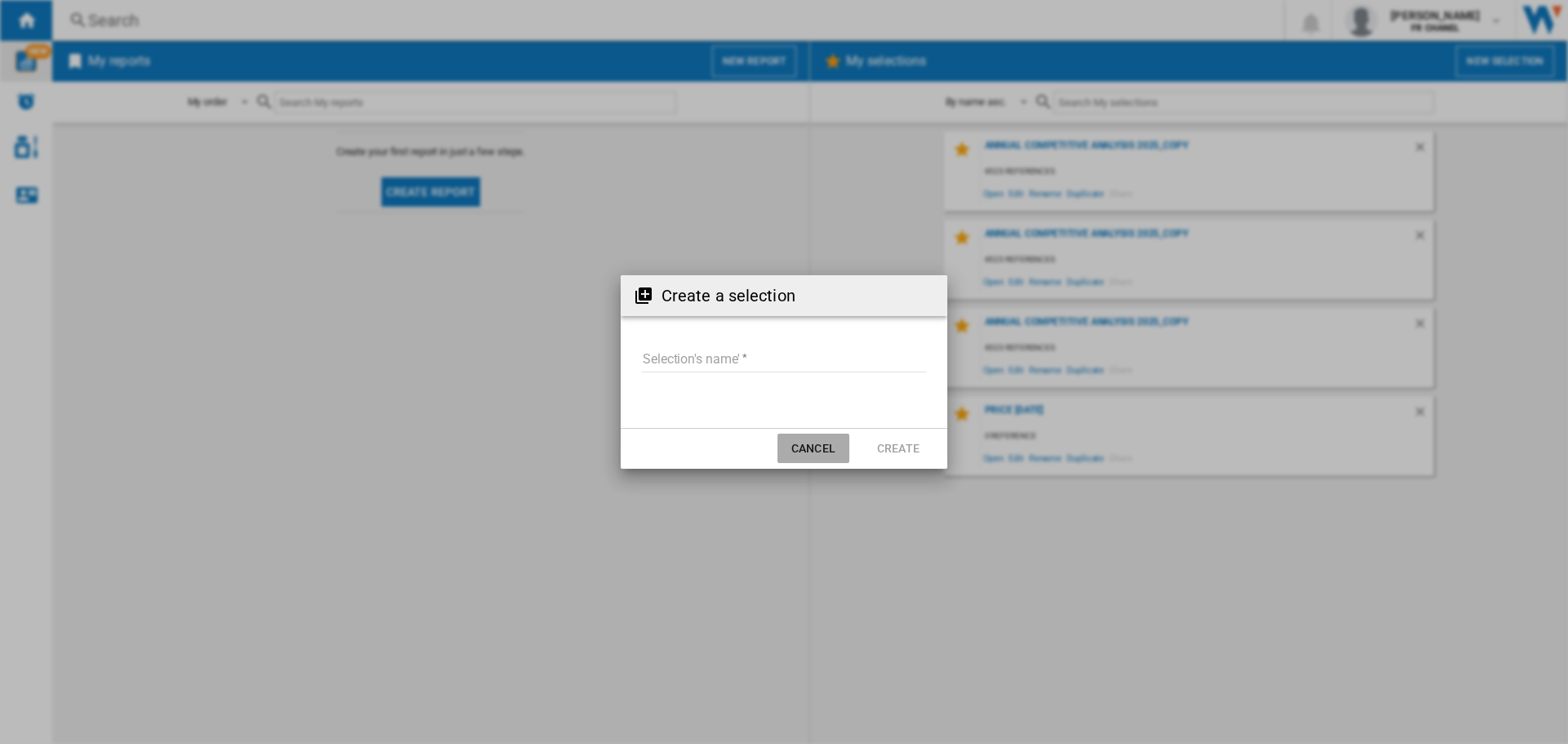
click at [827, 455] on button "Cancel" at bounding box center [814, 448] width 72 height 30
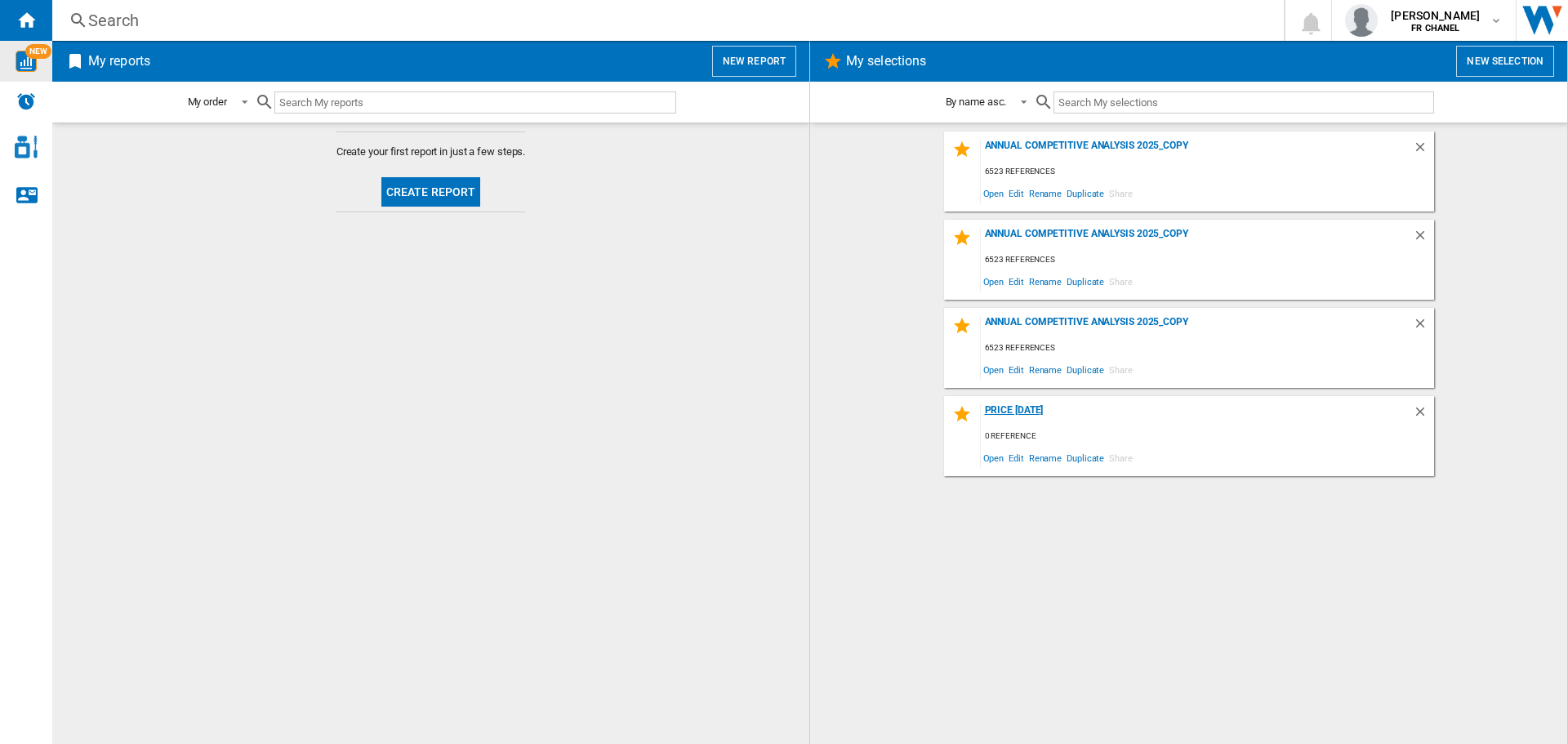
click at [1058, 410] on div "Price [DATE]" at bounding box center [1197, 415] width 432 height 22
click at [1016, 455] on span "Edit" at bounding box center [1017, 458] width 20 height 22
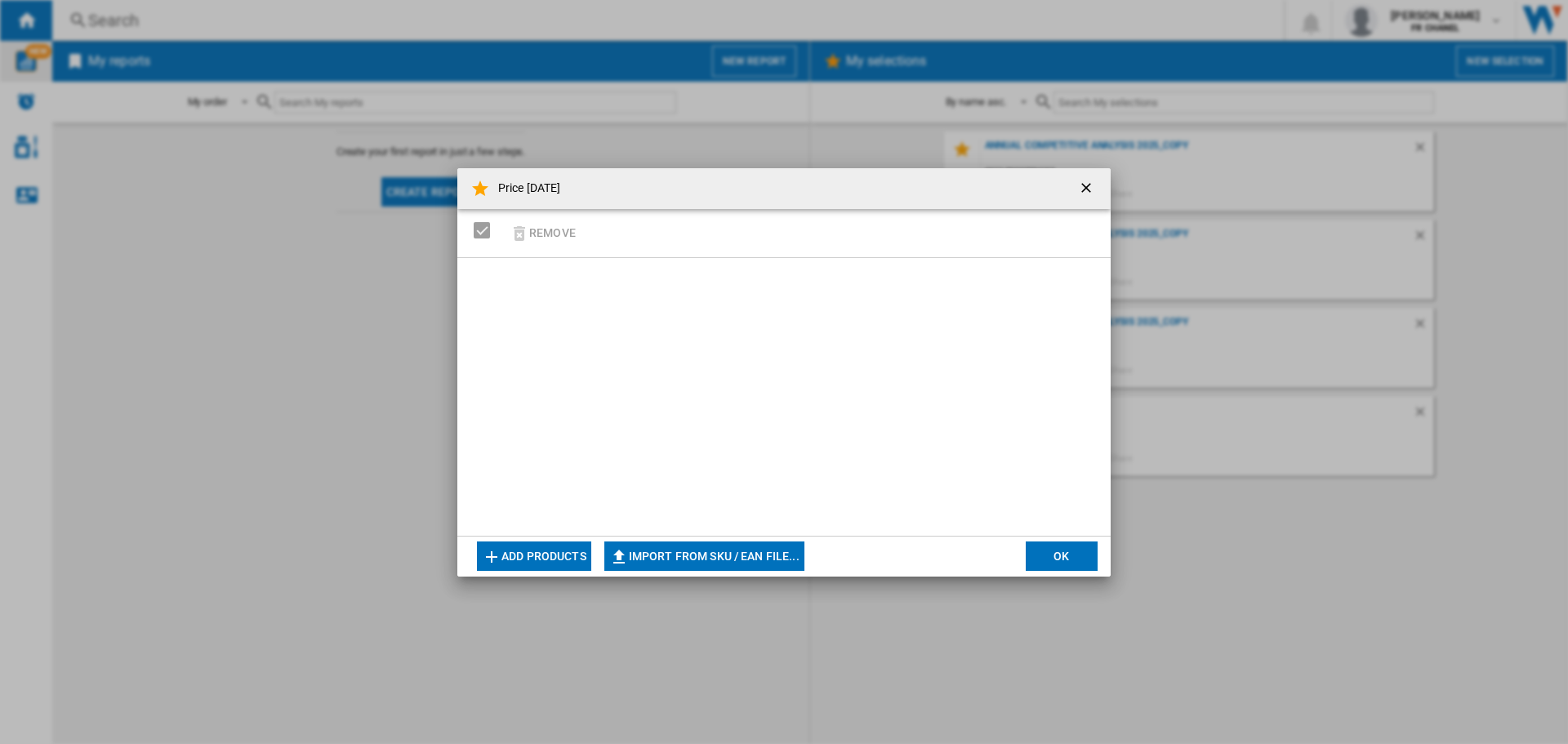
click at [571, 551] on button "Add products" at bounding box center [534, 556] width 114 height 30
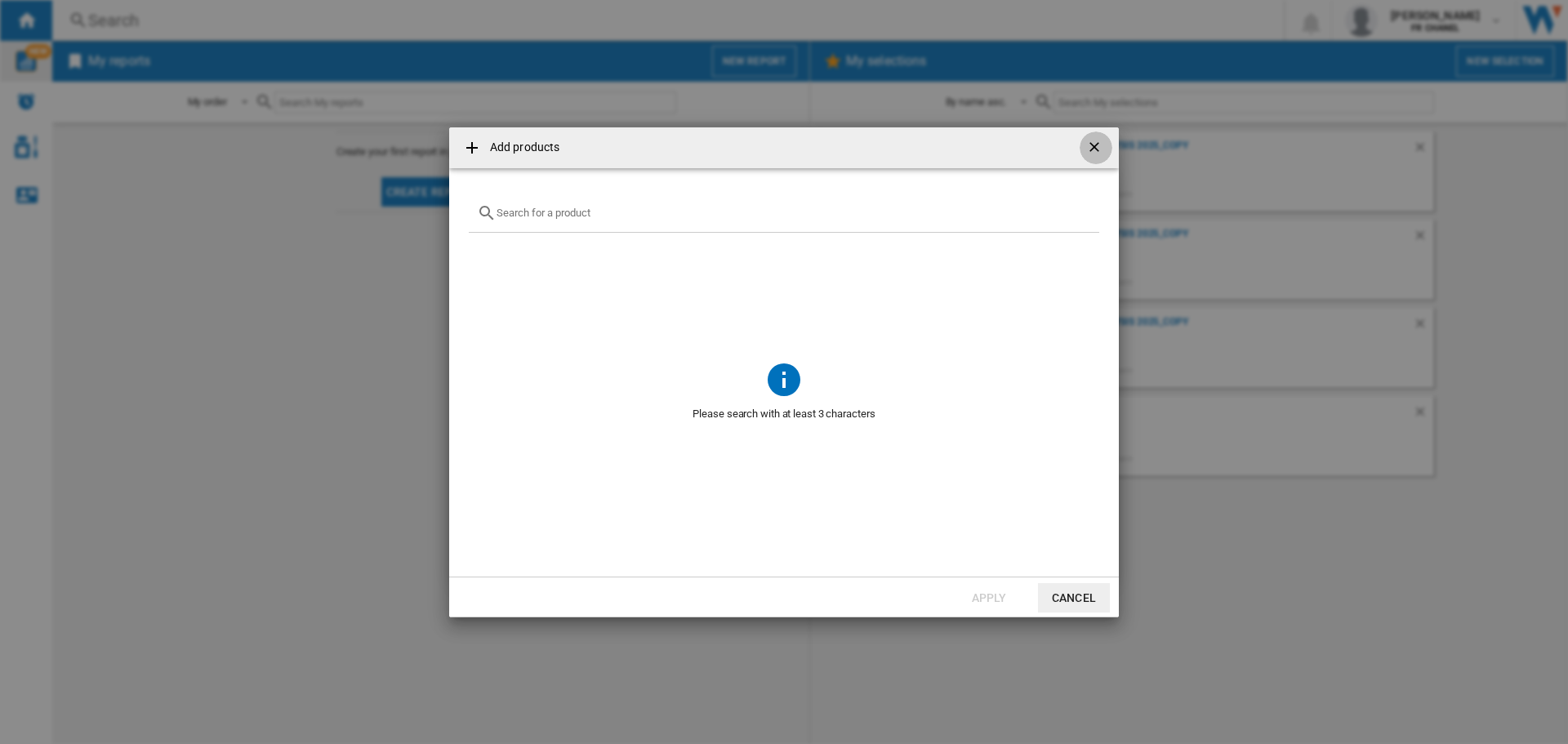
click at [1095, 157] on ng-md-icon "getI18NText('BUTTONS.CLOSE_DIALOG')" at bounding box center [1095, 148] width 19 height 19
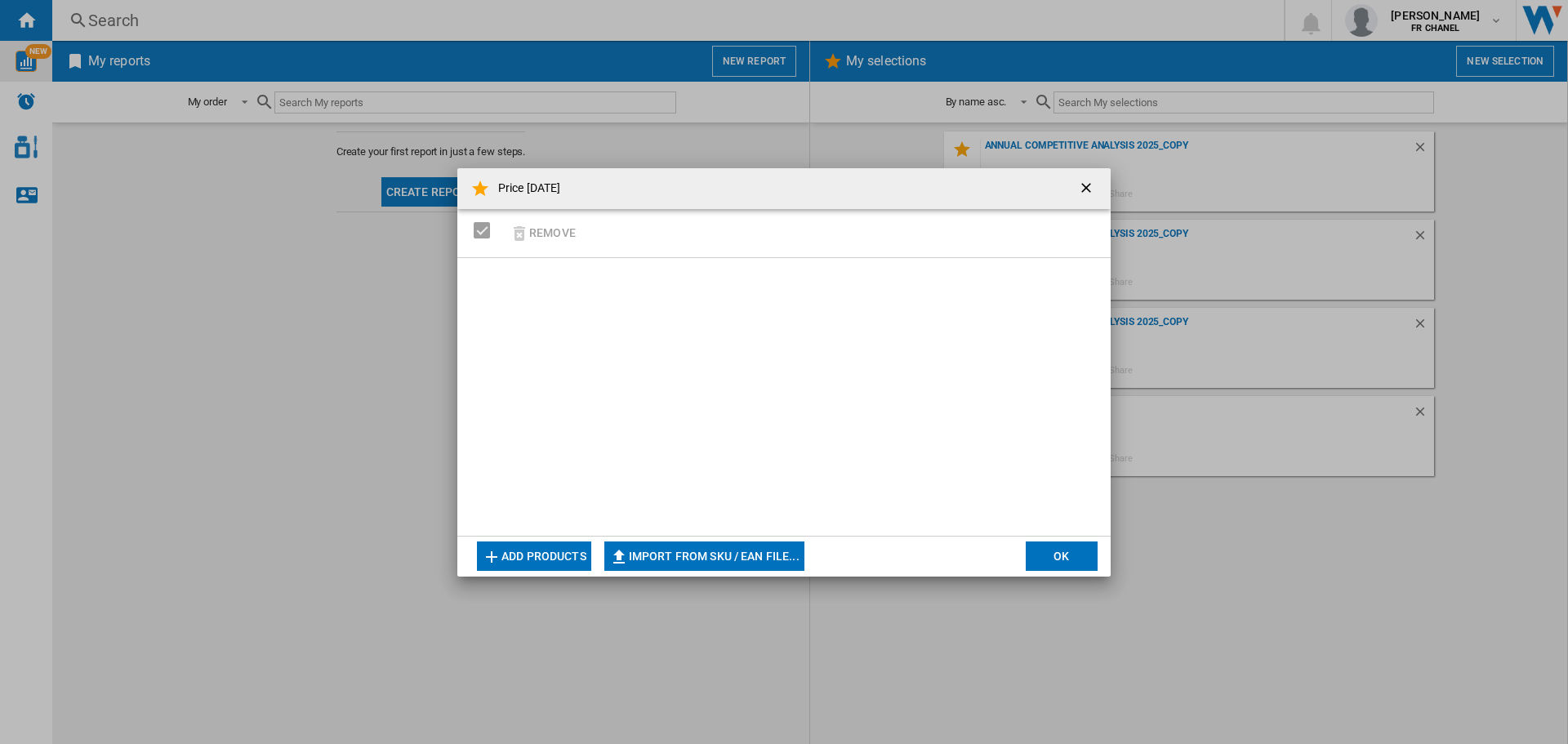
drag, startPoint x: 1081, startPoint y: 183, endPoint x: 771, endPoint y: 546, distance: 477.4
click at [775, 546] on md-dialog-content "Price 10/10/25 Remove Add products Import from SKU / EAN file... Import manuall…" at bounding box center [784, 372] width 653 height 409
click at [747, 554] on button "Import from SKU / EAN file..." at bounding box center [704, 556] width 200 height 30
click at [1088, 183] on ng-md-icon "getI18NText('BUTTONS.CLOSE_DIALOG')" at bounding box center [1087, 189] width 19 height 19
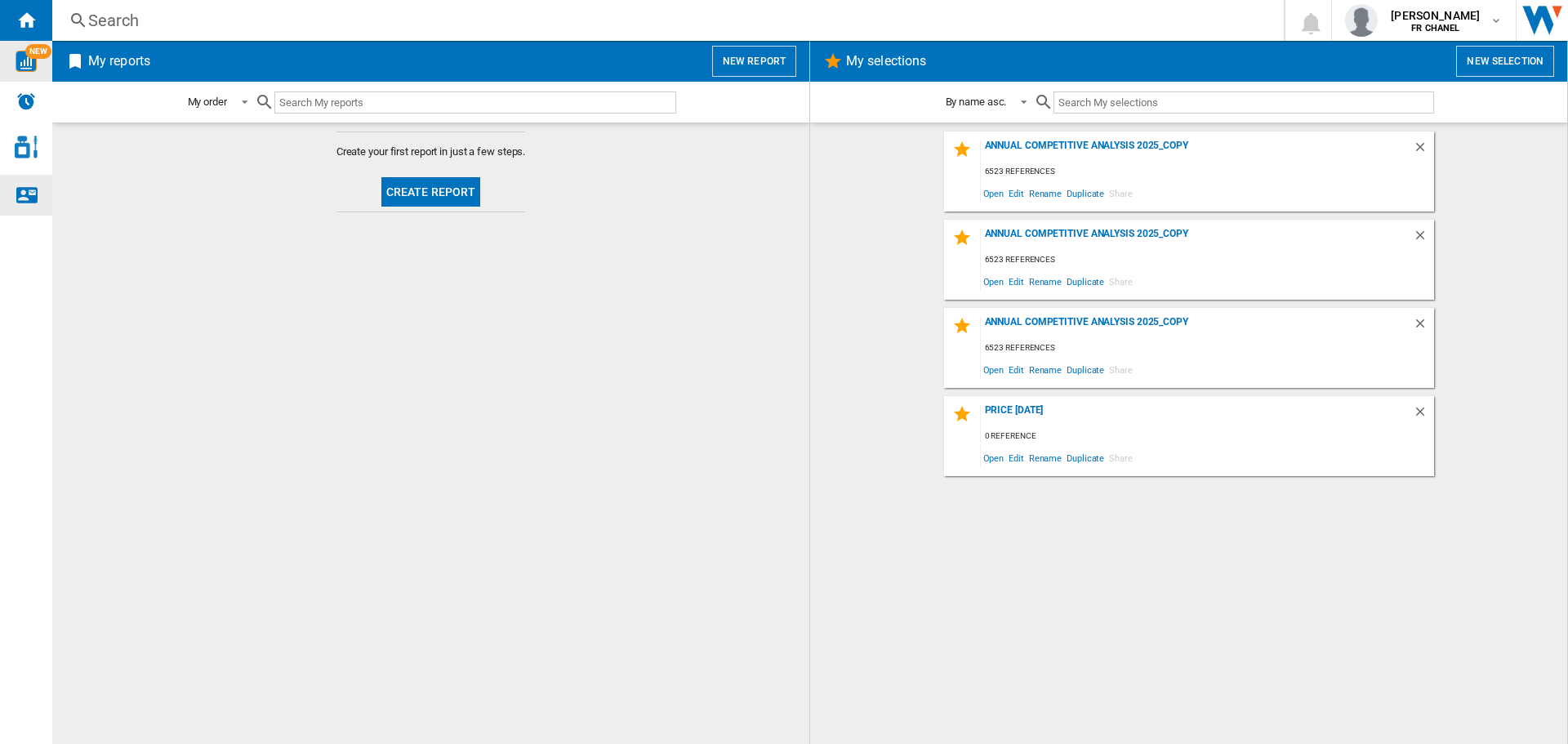
click at [24, 210] on div "Contact us" at bounding box center [26, 195] width 52 height 41
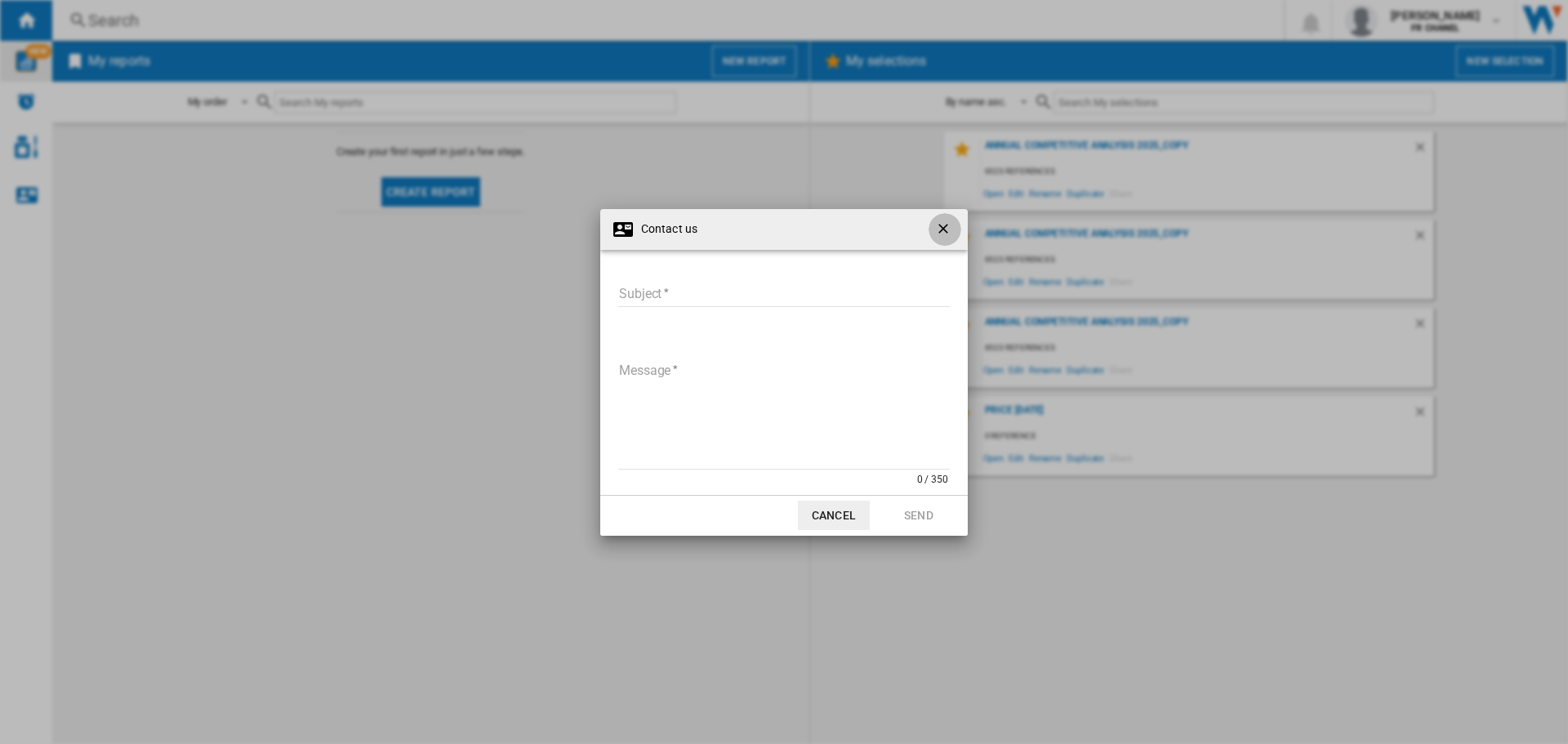
click at [947, 223] on ng-md-icon "getI18NText('BUTTONS.CLOSE_DIALOG')" at bounding box center [944, 230] width 19 height 19
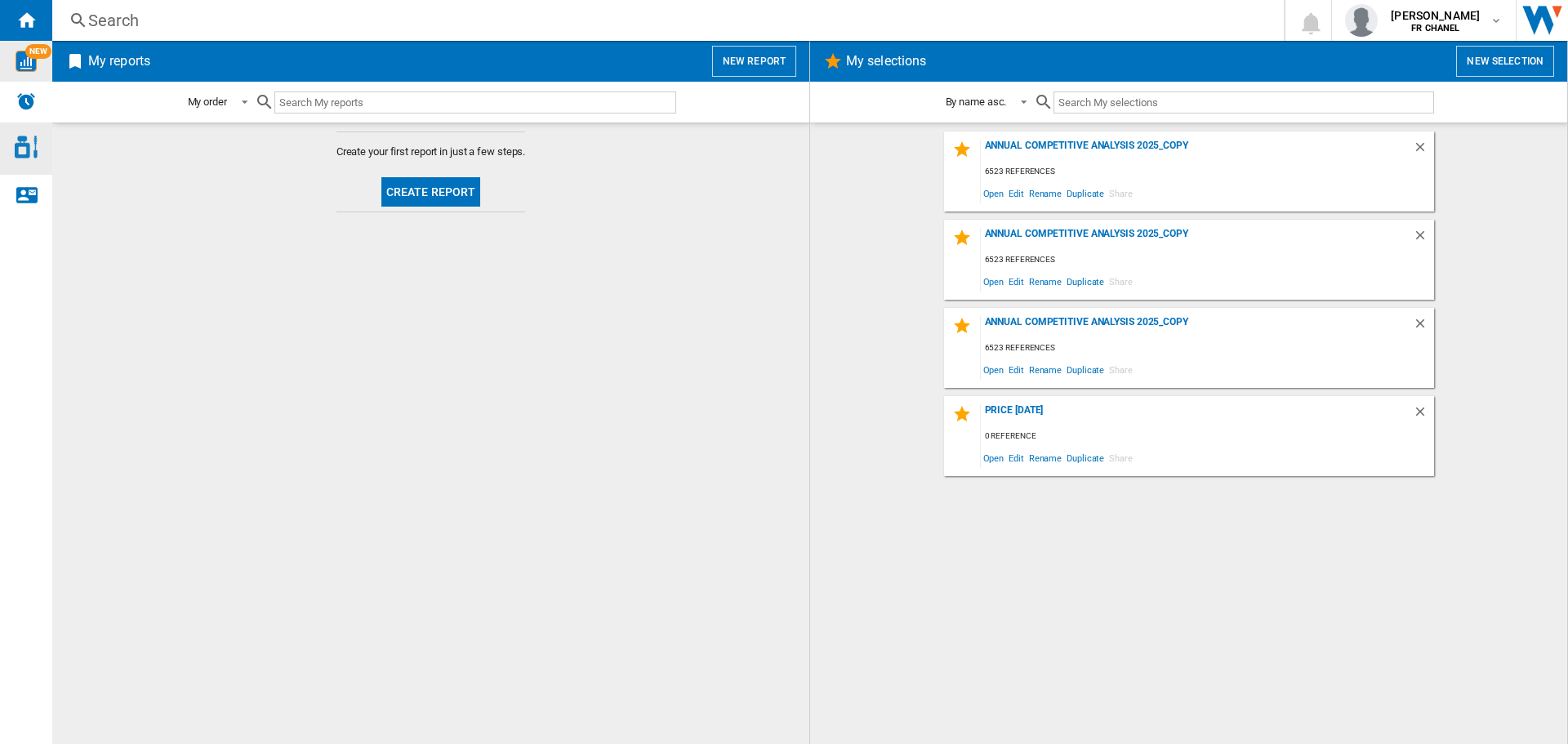
click at [31, 166] on div "Access to Chanel Cosmetic" at bounding box center [26, 148] width 52 height 52
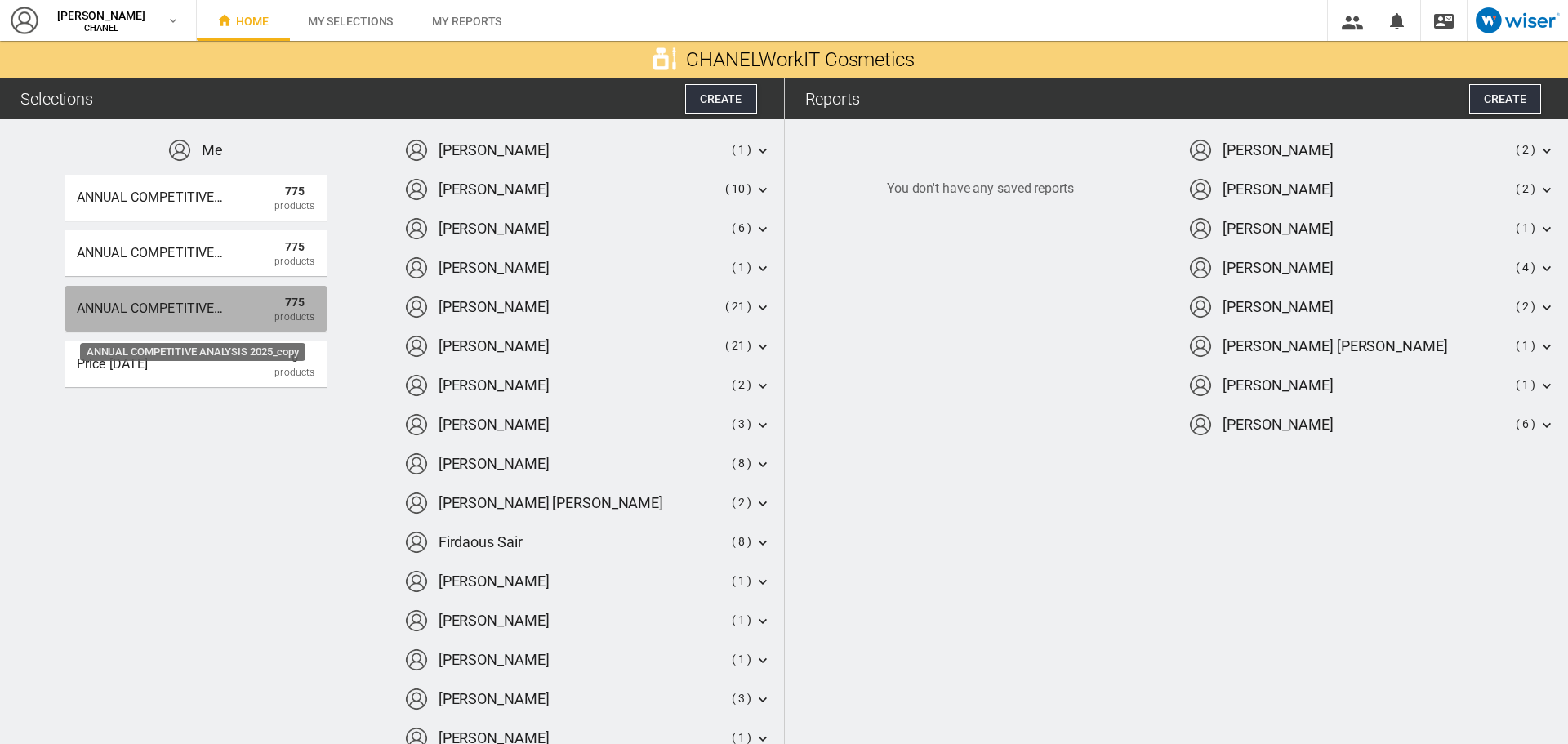
click at [262, 316] on div "ANNUAL COMPETITIVE ANALYSIS 2025_copy 775 Products" at bounding box center [196, 308] width 261 height 45
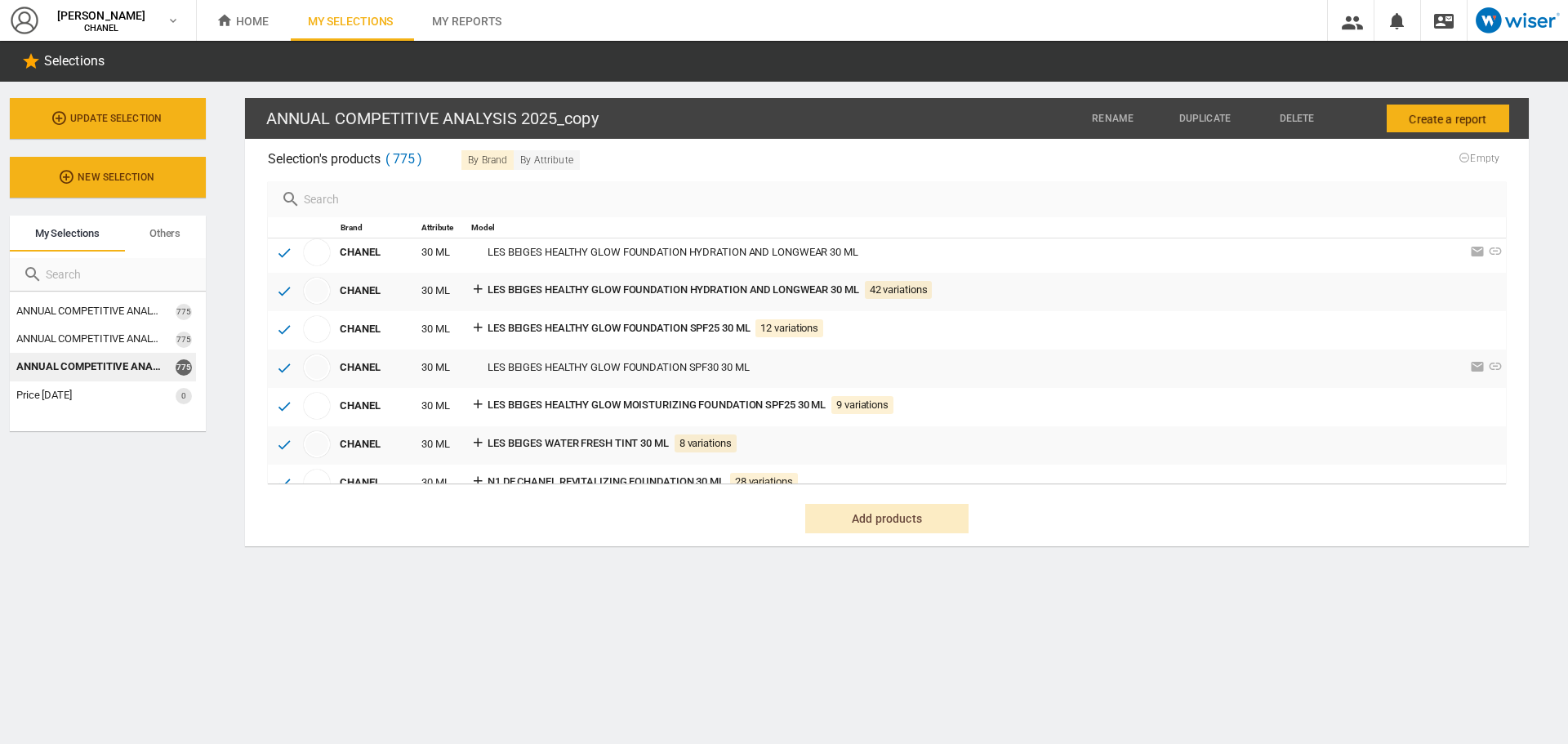
scroll to position [409, 0]
